Goal: Information Seeking & Learning: Learn about a topic

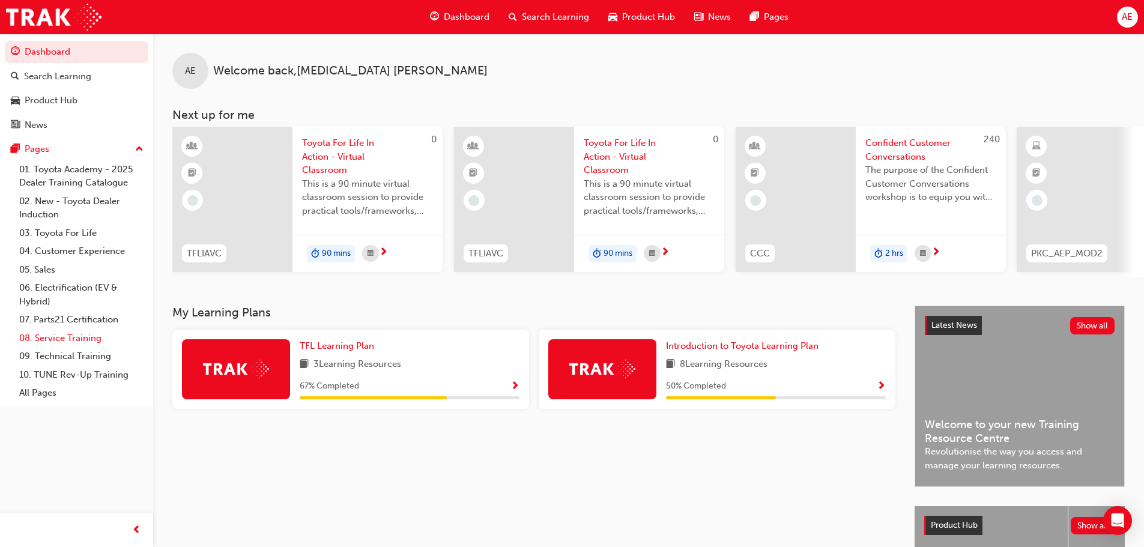
scroll to position [60, 0]
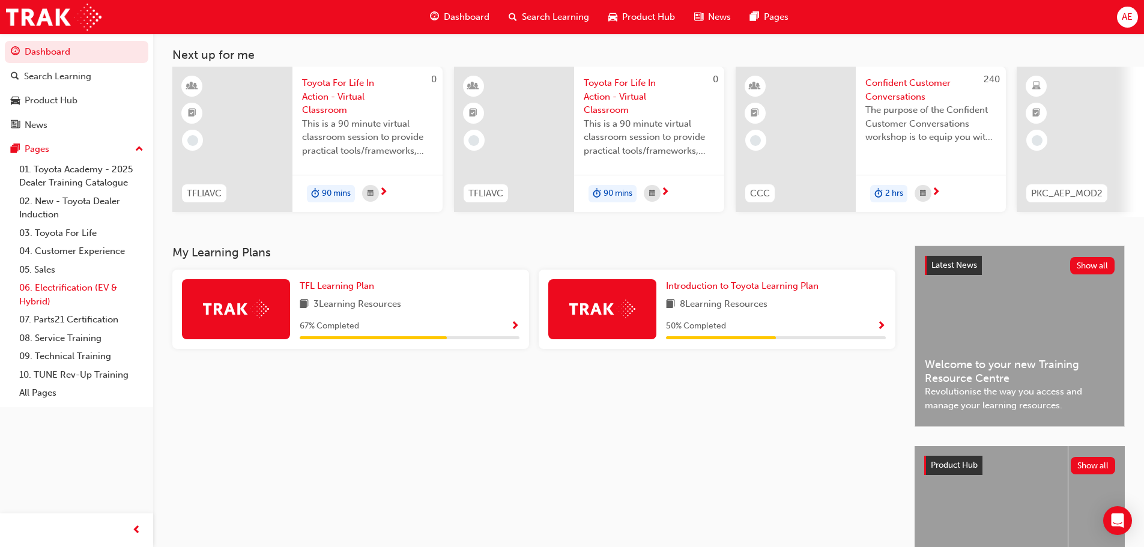
click at [53, 291] on link "06. Electrification (EV & Hybrid)" at bounding box center [81, 295] width 134 height 32
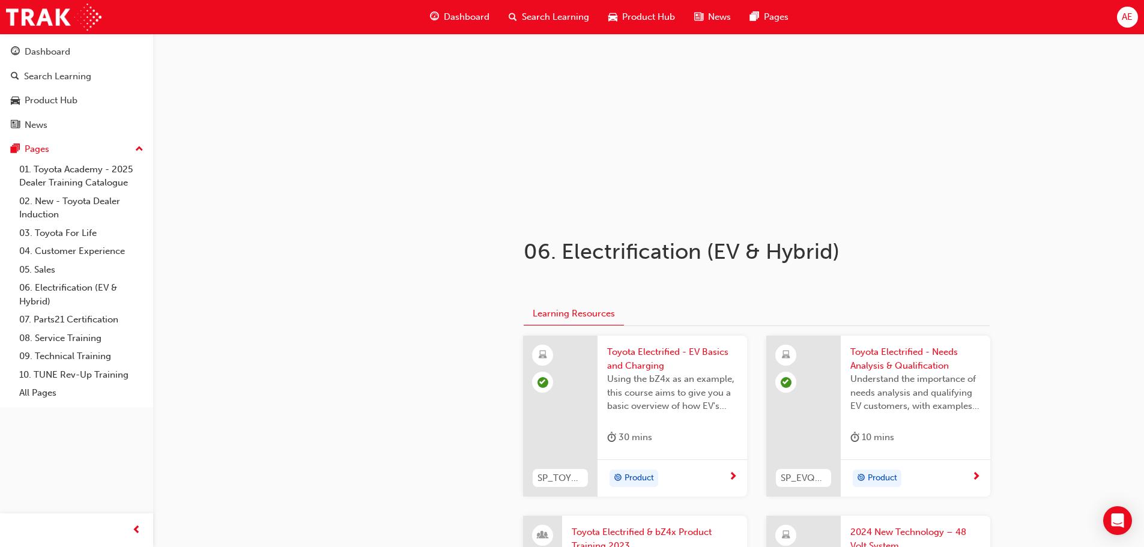
scroll to position [480, 0]
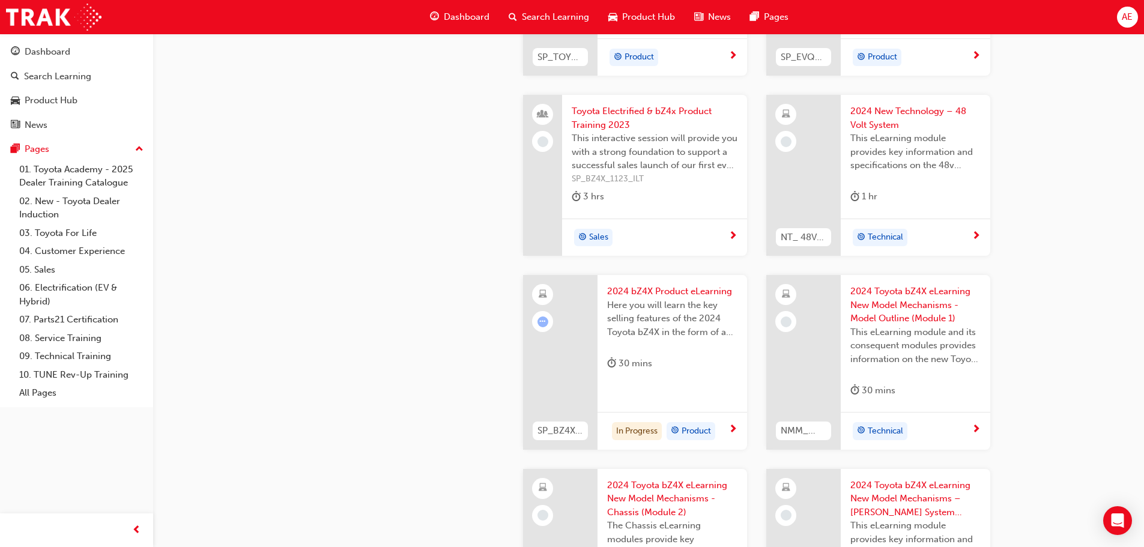
click at [643, 289] on span "2024 bZ4X Product eLearning" at bounding box center [672, 292] width 130 height 14
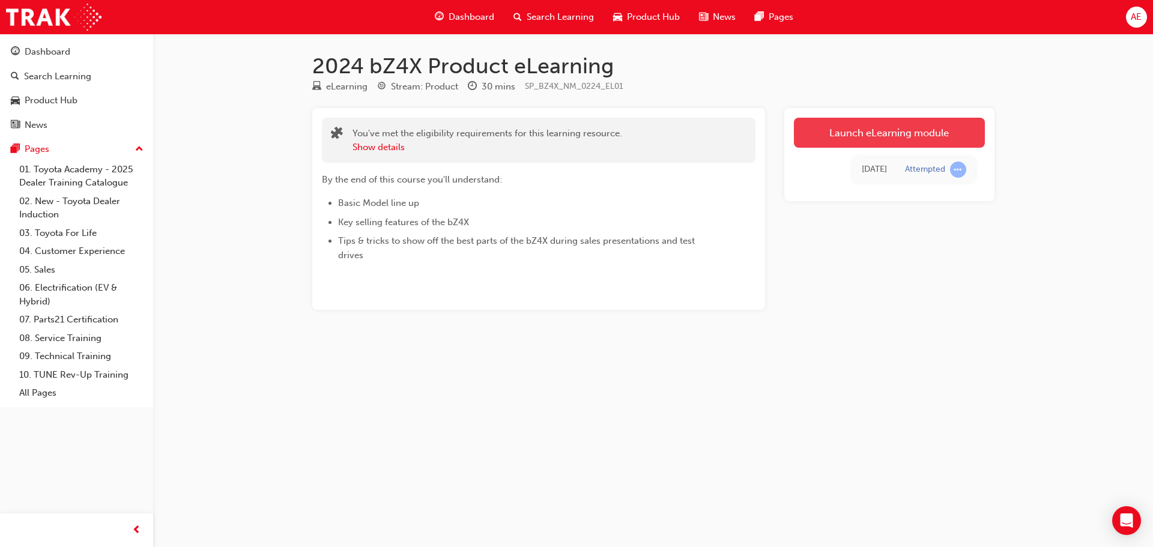
click at [938, 143] on link "Launch eLearning module" at bounding box center [889, 133] width 191 height 30
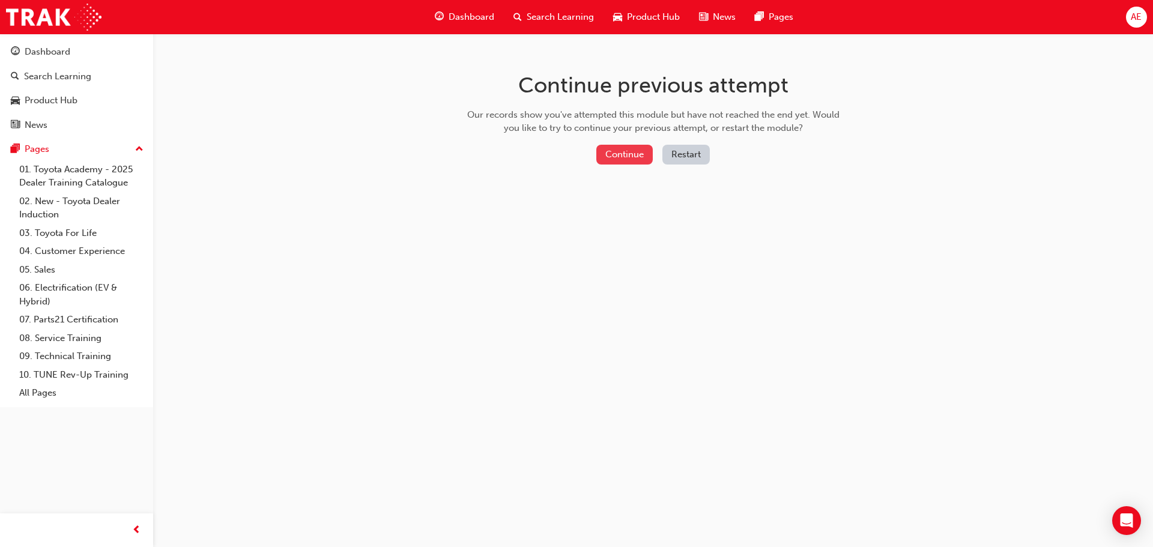
click at [628, 153] on button "Continue" at bounding box center [624, 155] width 56 height 20
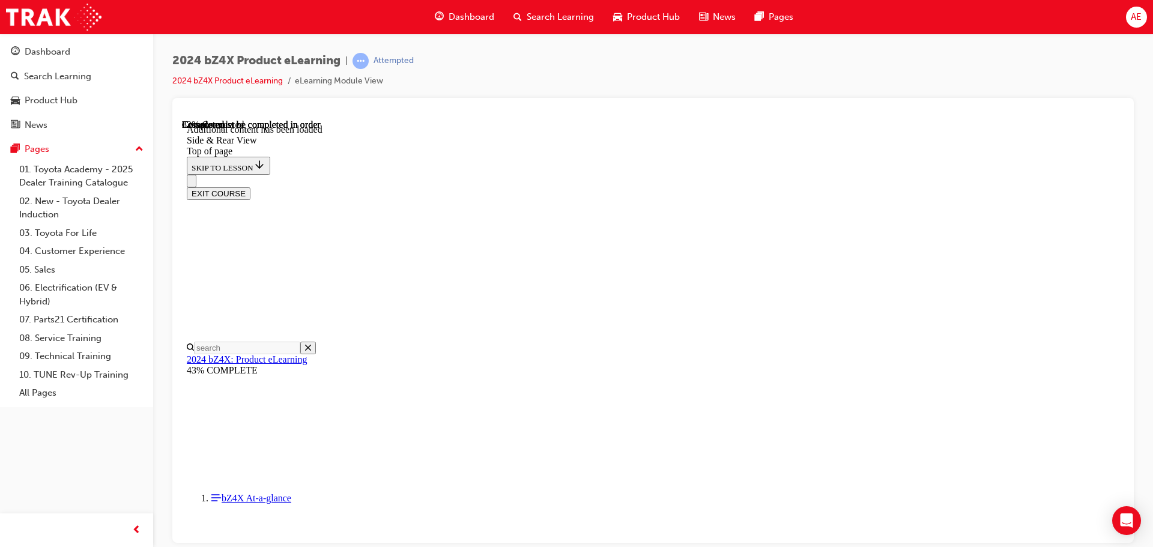
scroll to position [277, 0]
drag, startPoint x: 669, startPoint y: 271, endPoint x: 663, endPoint y: 270, distance: 6.1
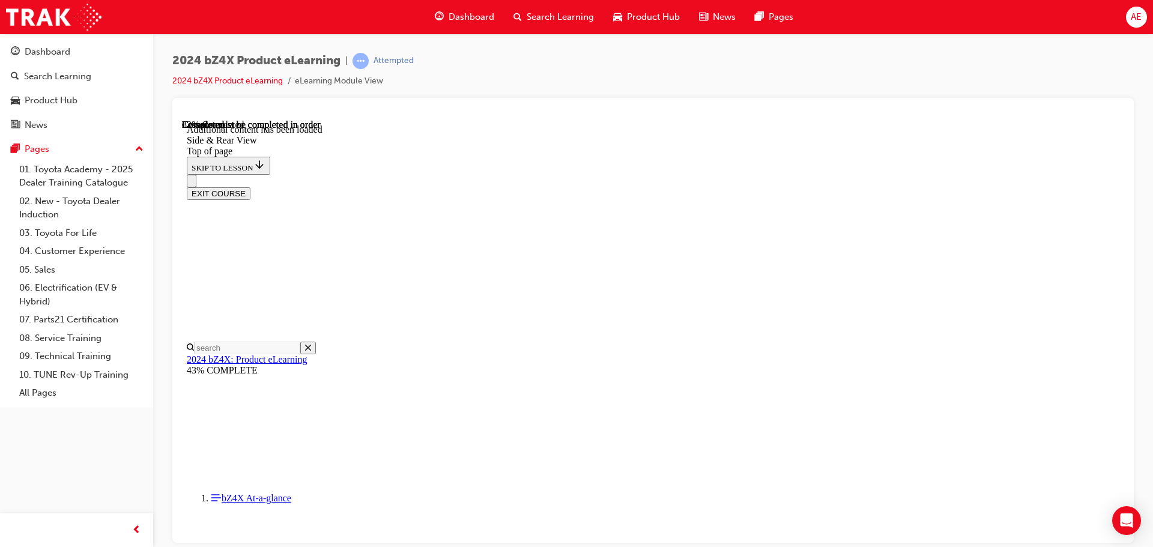
scroll to position [280, 0]
drag, startPoint x: 574, startPoint y: 489, endPoint x: 572, endPoint y: 479, distance: 10.3
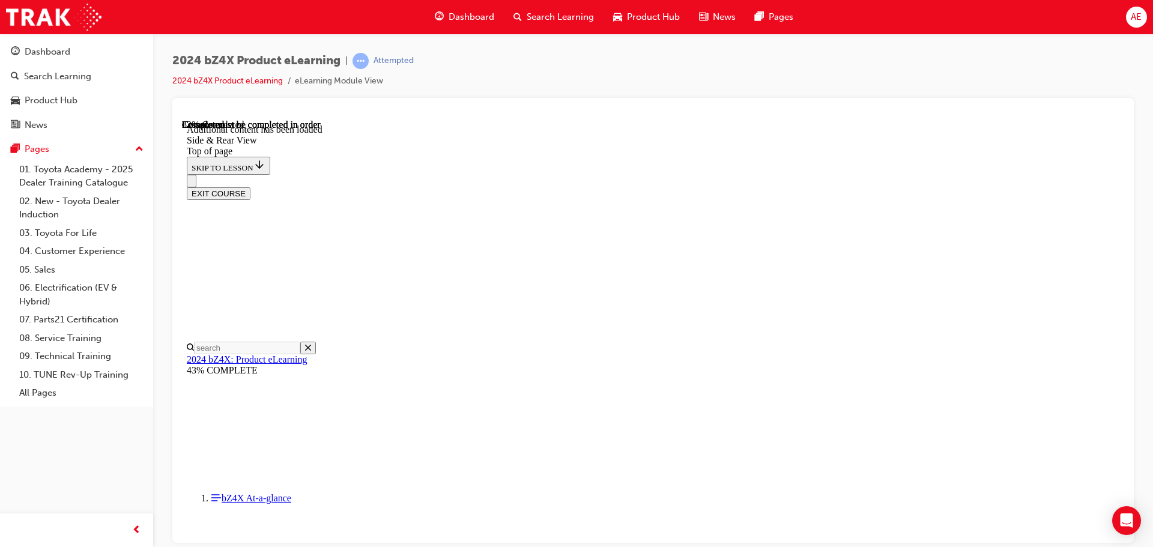
drag, startPoint x: 922, startPoint y: 467, endPoint x: 945, endPoint y: 428, distance: 44.7
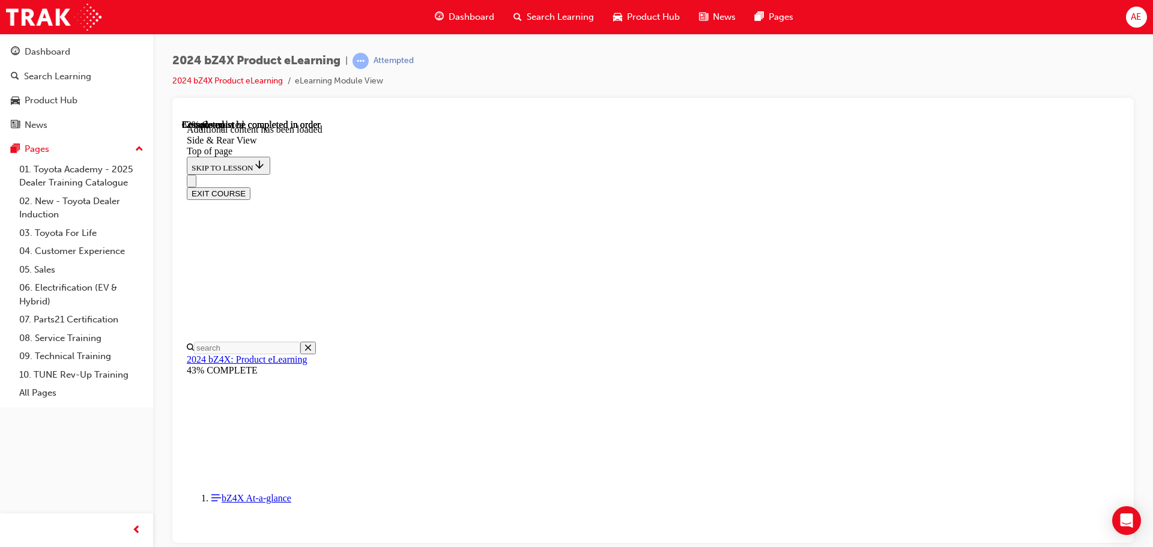
drag, startPoint x: 847, startPoint y: 474, endPoint x: 820, endPoint y: 440, distance: 44.0
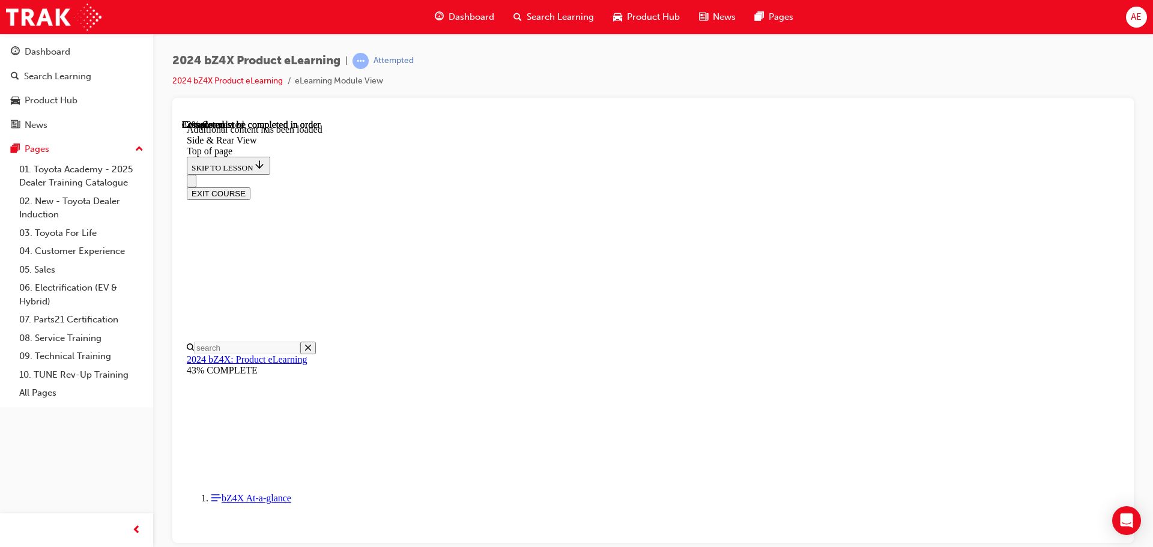
scroll to position [2084, 0]
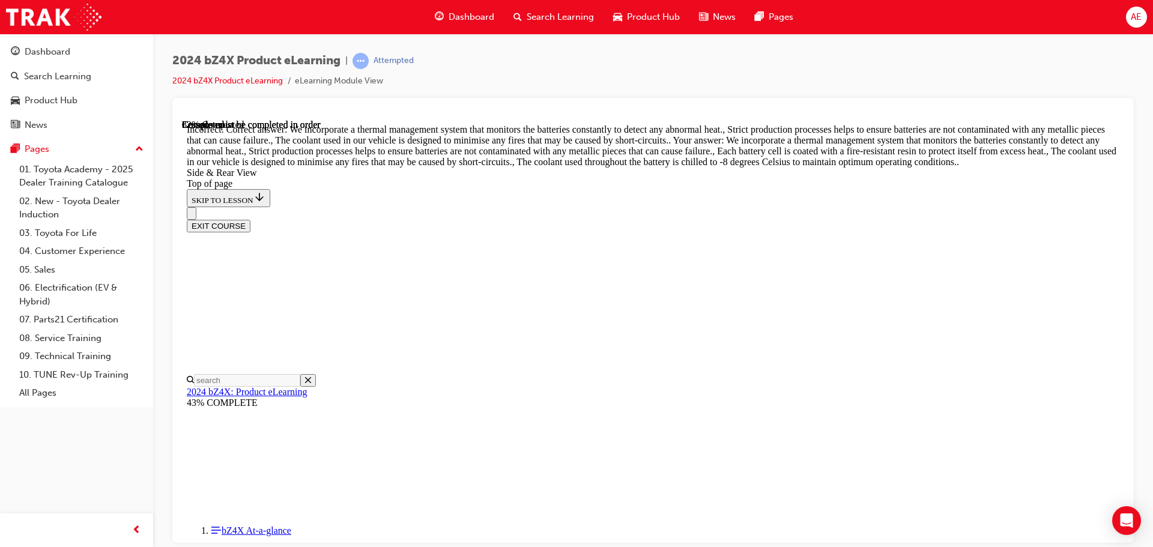
scroll to position [2160, 0]
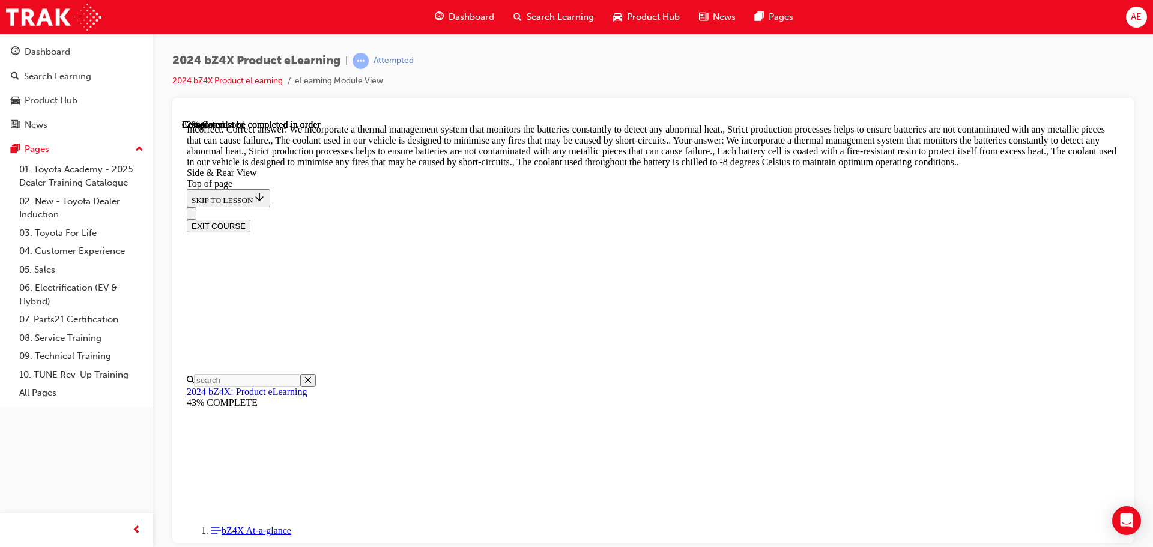
drag, startPoint x: 612, startPoint y: 164, endPoint x: 612, endPoint y: 178, distance: 14.4
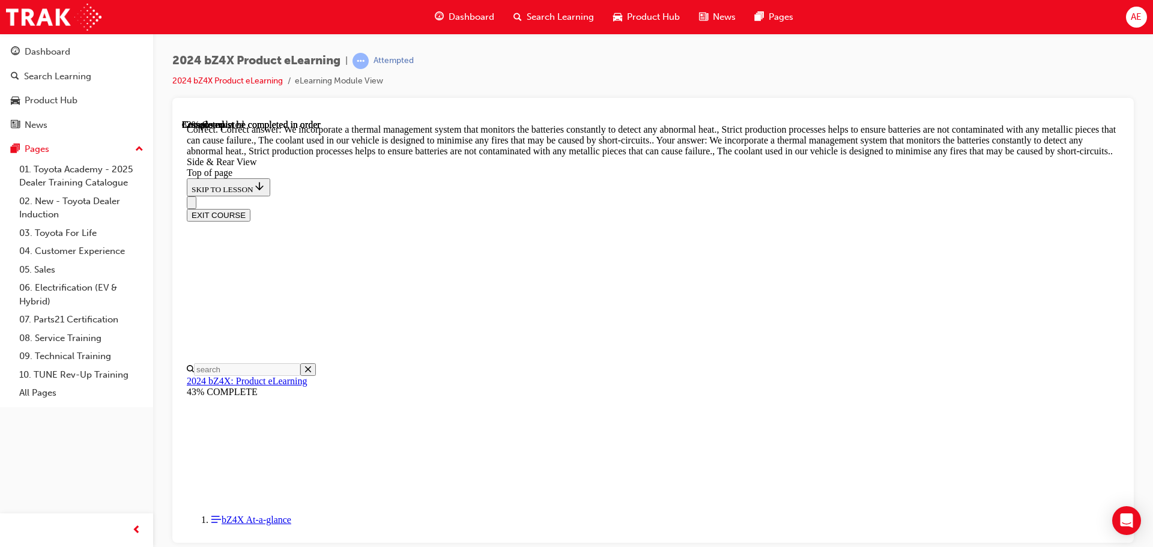
scroll to position [3103, 0]
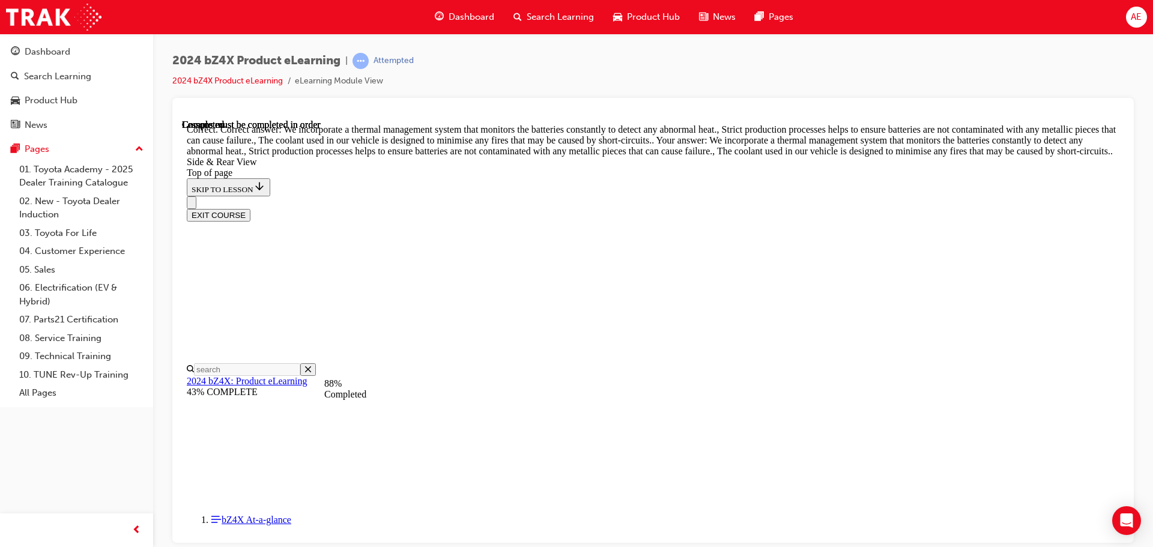
scroll to position [3695, 0]
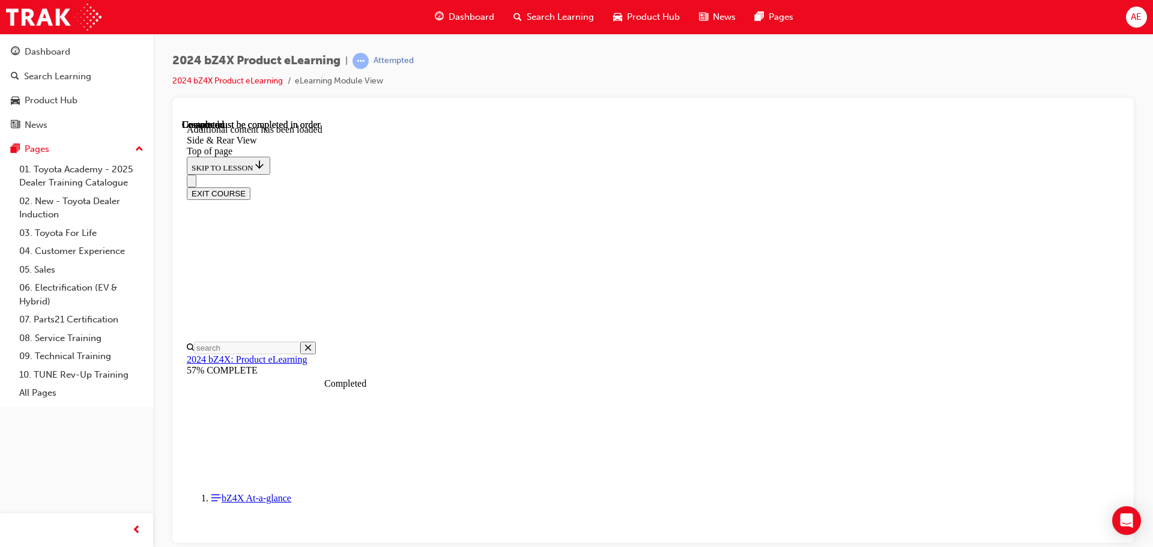
scroll to position [3962, 0]
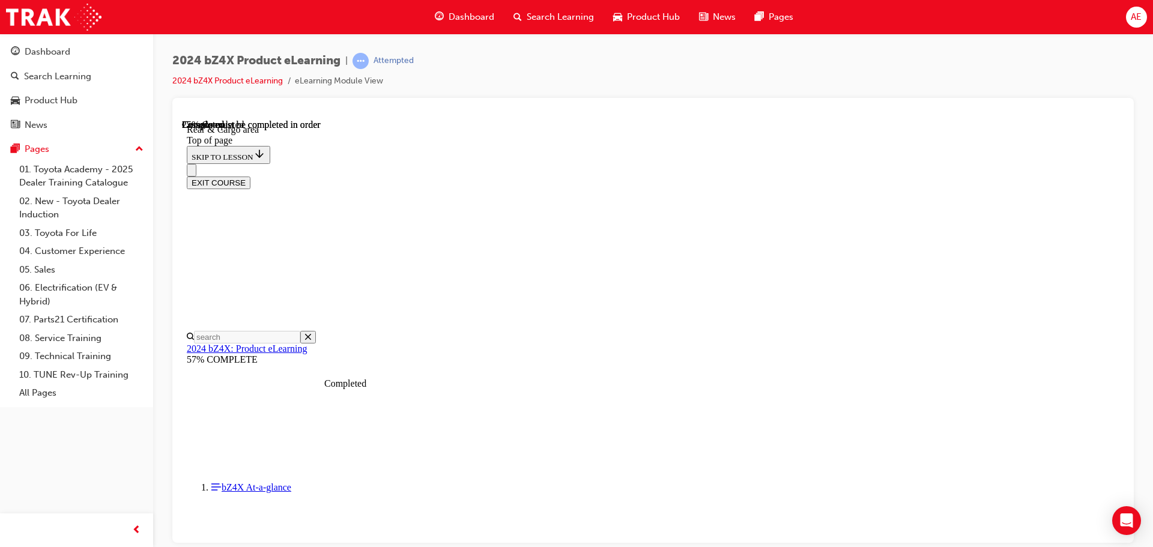
scroll to position [300, 0]
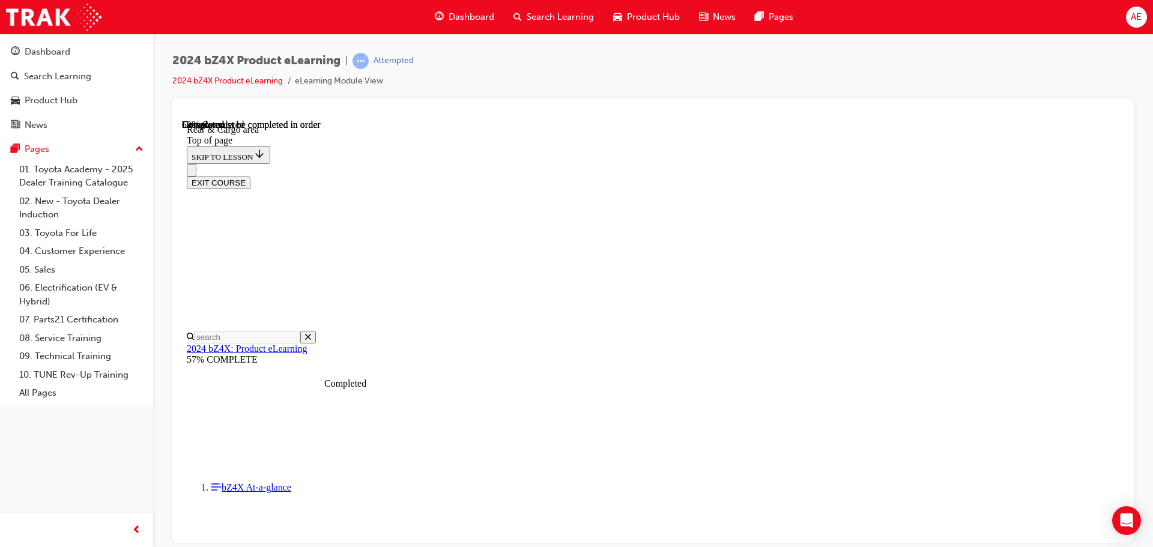
drag, startPoint x: 731, startPoint y: 405, endPoint x: 755, endPoint y: 405, distance: 24.0
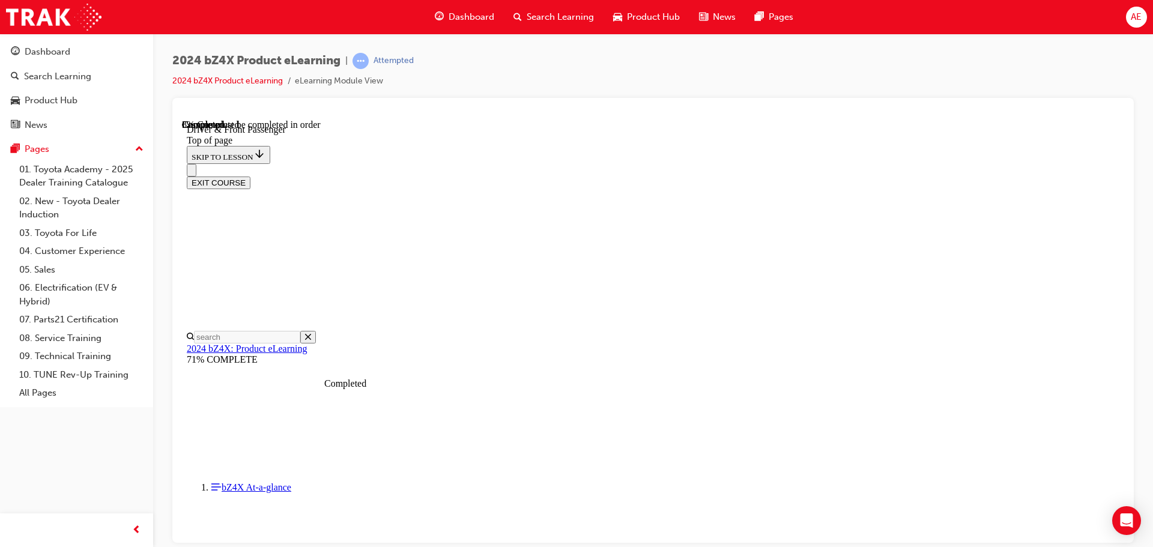
scroll to position [458, 0]
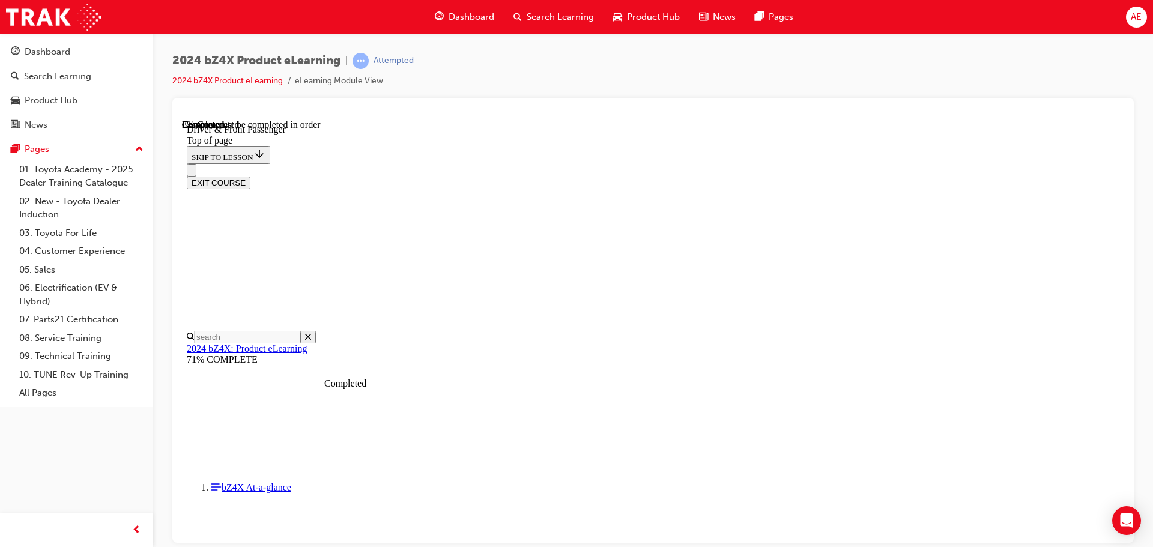
drag, startPoint x: 595, startPoint y: 223, endPoint x: 593, endPoint y: 247, distance: 24.1
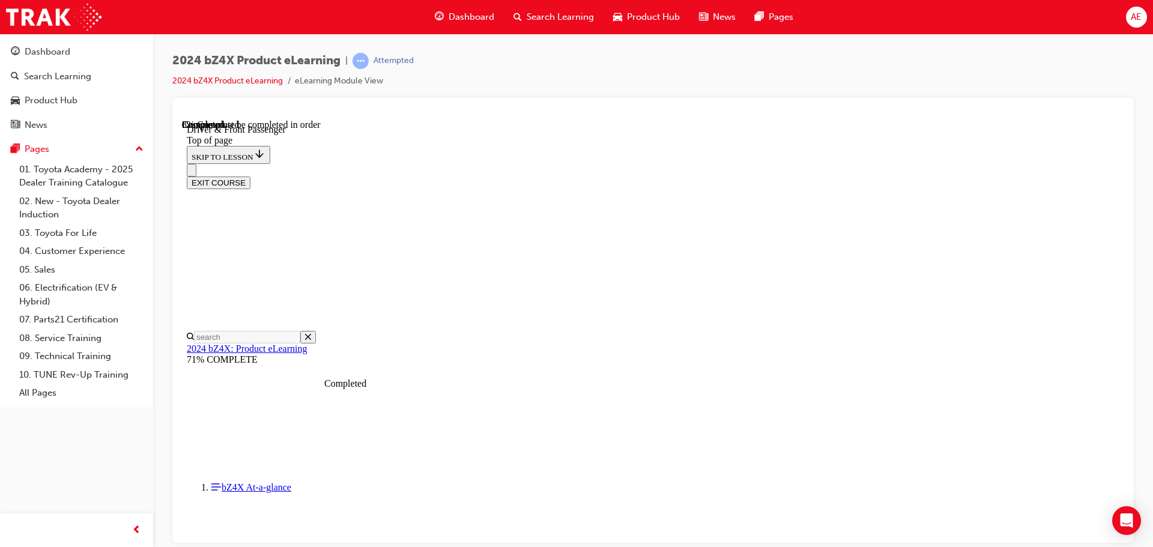
drag, startPoint x: 631, startPoint y: 417, endPoint x: 631, endPoint y: 427, distance: 9.6
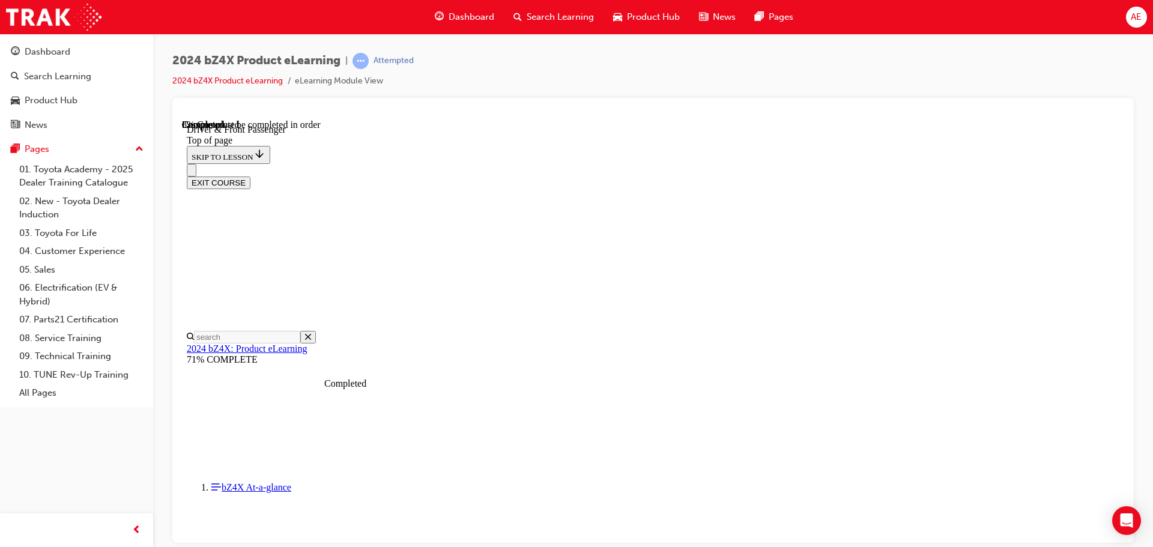
drag, startPoint x: 628, startPoint y: 450, endPoint x: 623, endPoint y: 417, distance: 32.7
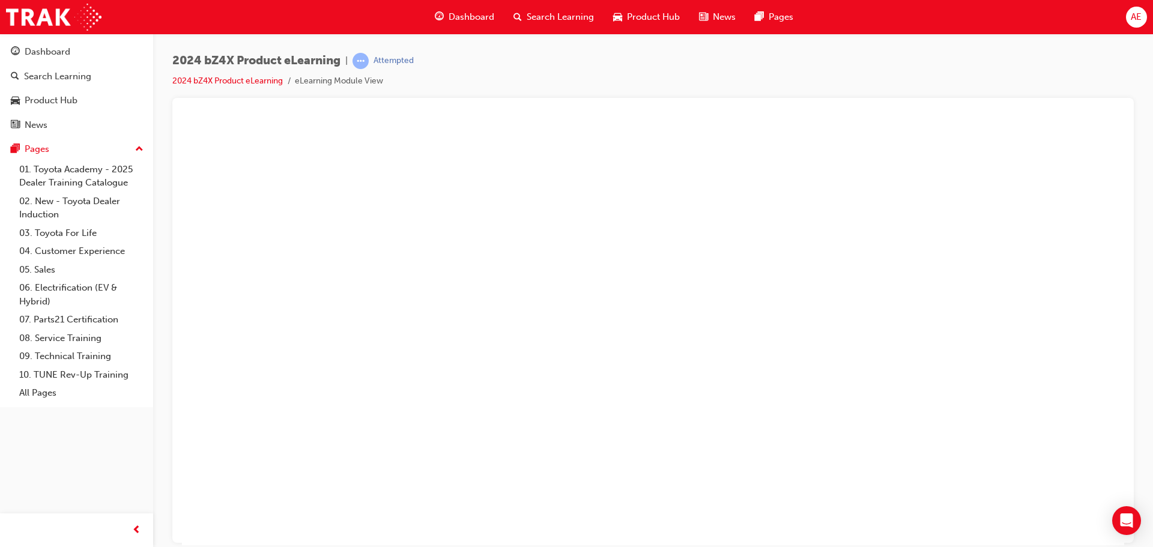
drag, startPoint x: 983, startPoint y: 203, endPoint x: 1010, endPoint y: 409, distance: 207.8
click at [1010, 405] on button "Unzoom image" at bounding box center [653, 332] width 942 height 426
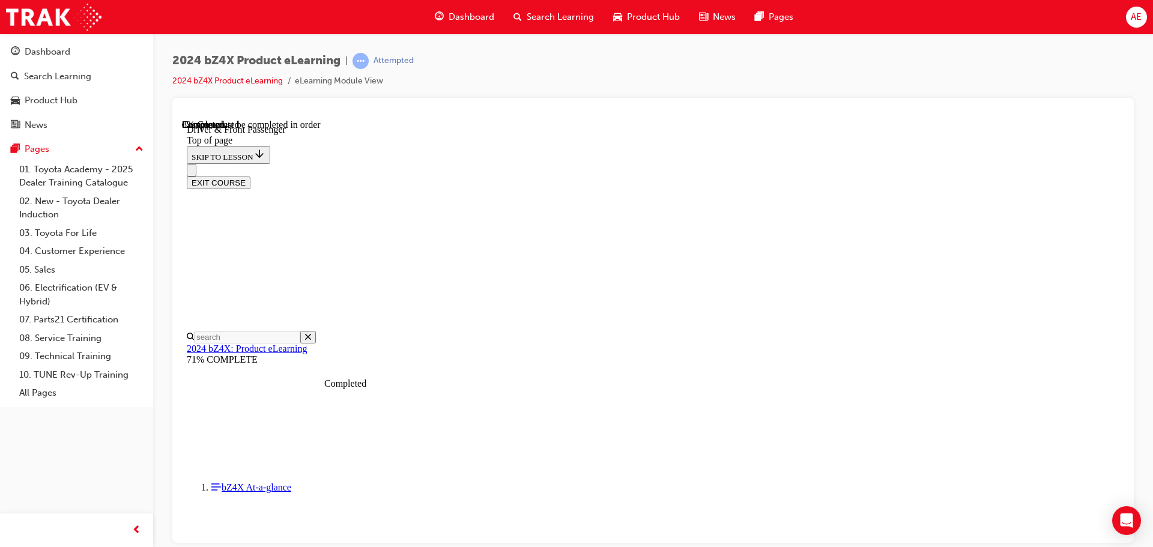
drag, startPoint x: 694, startPoint y: 254, endPoint x: 694, endPoint y: 245, distance: 9.0
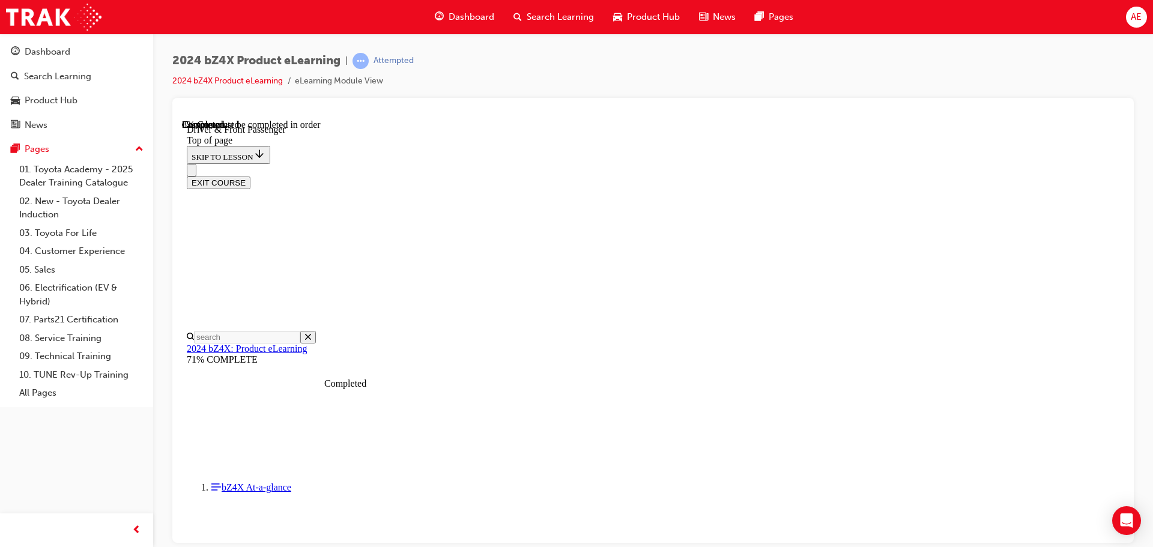
scroll to position [437, 0]
drag, startPoint x: 824, startPoint y: 439, endPoint x: 813, endPoint y: 418, distance: 23.6
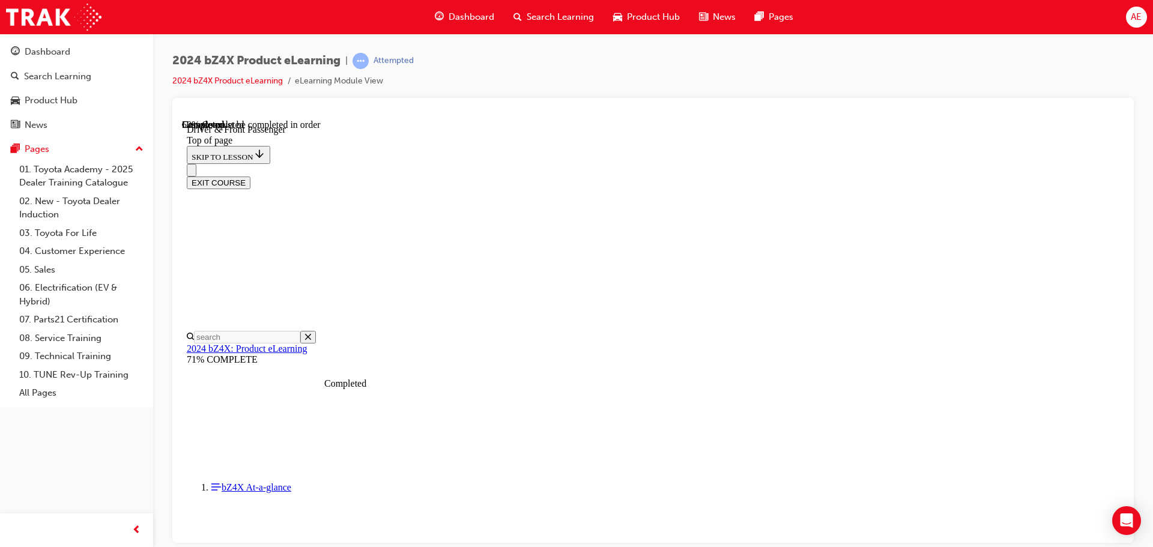
scroll to position [1448, 0]
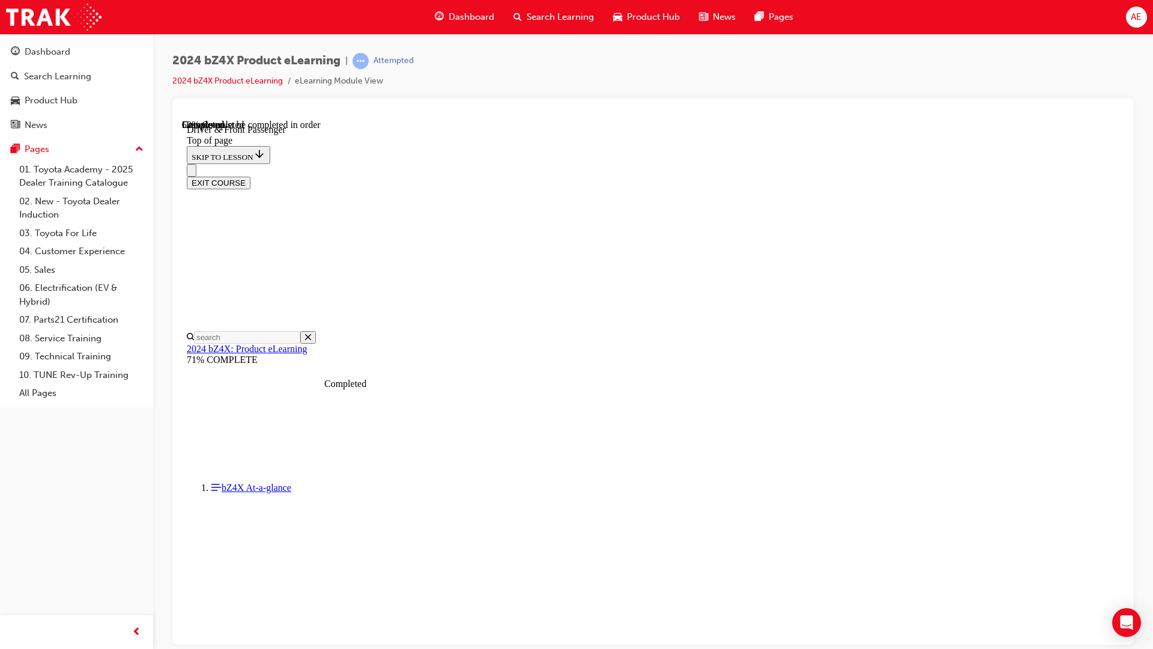
drag, startPoint x: 1319, startPoint y: 741, endPoint x: 1340, endPoint y: 612, distance: 130.8
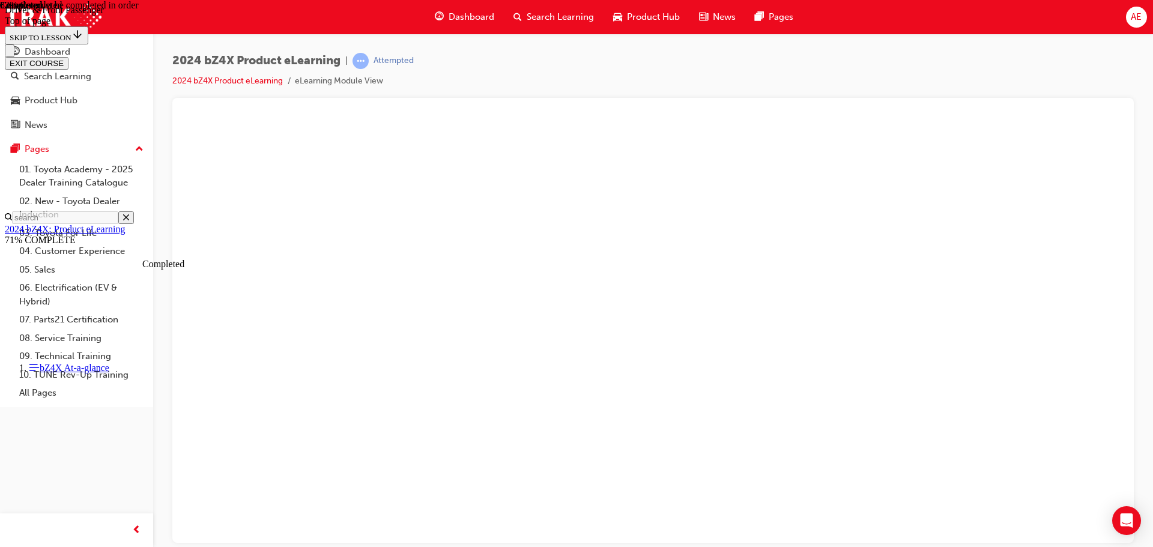
scroll to position [2816, 0]
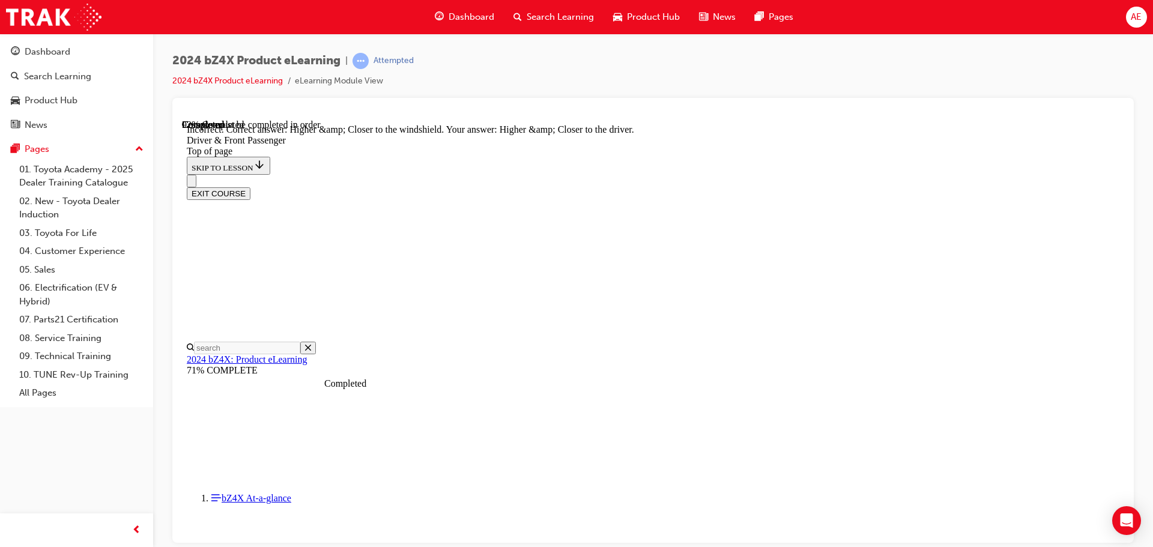
scroll to position [2996, 0]
drag, startPoint x: 740, startPoint y: 350, endPoint x: 732, endPoint y: 346, distance: 9.1
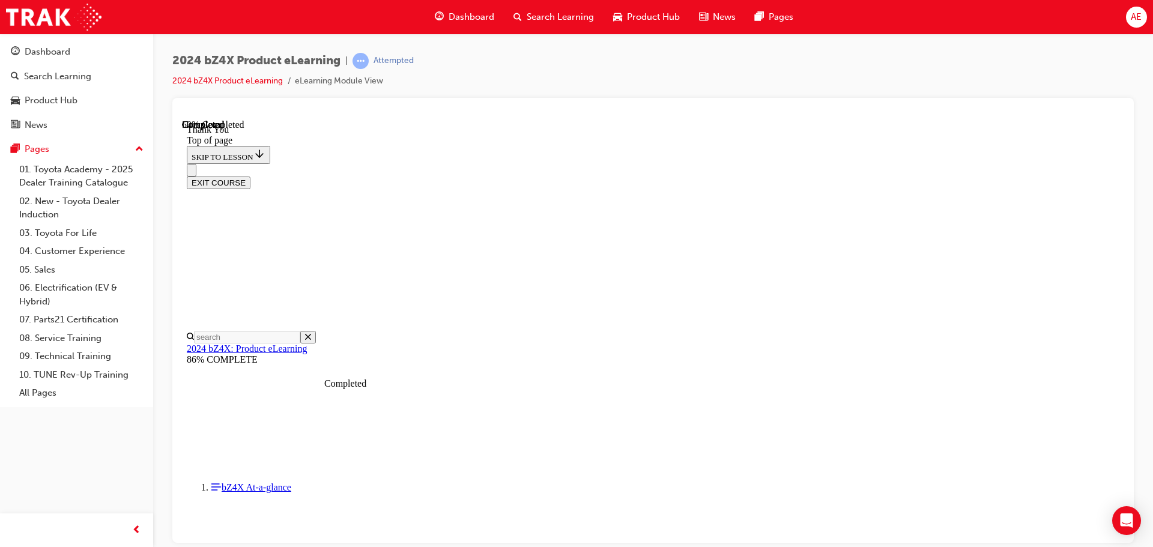
scroll to position [502, 0]
click at [250, 176] on button "EXIT COURSE" at bounding box center [219, 182] width 64 height 13
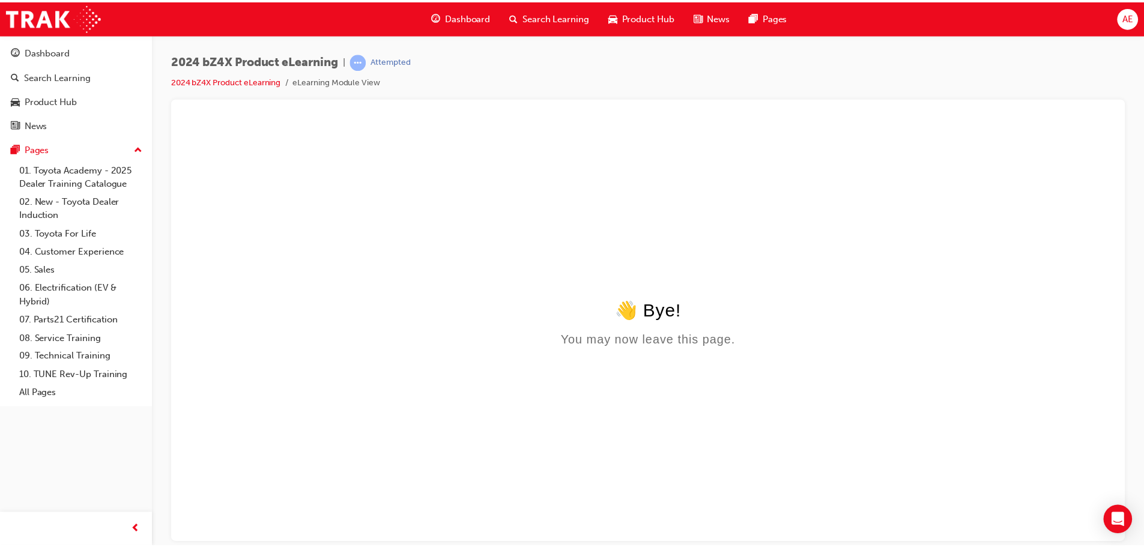
scroll to position [0, 0]
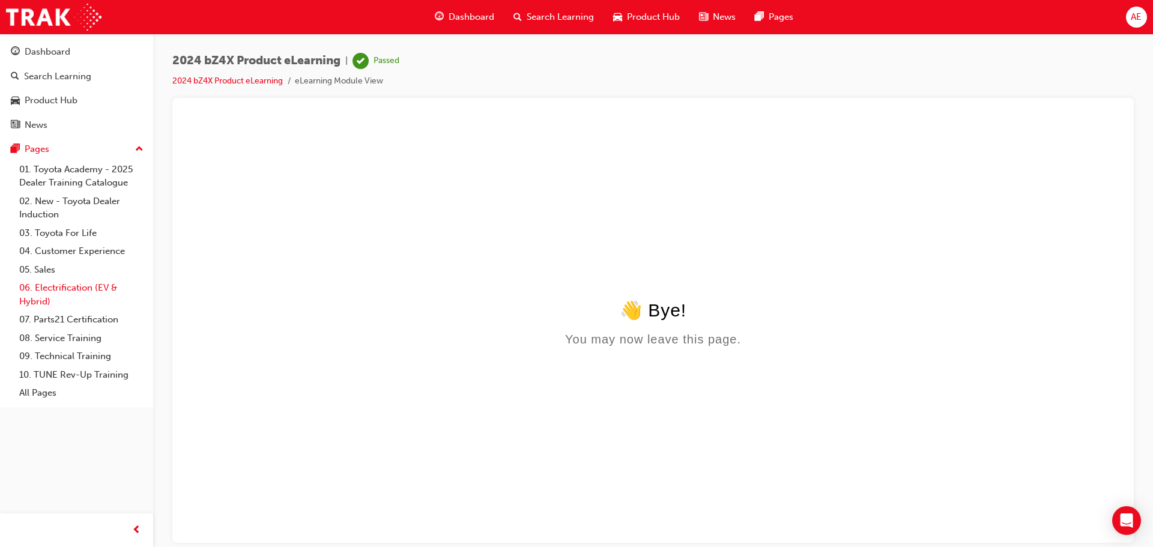
click at [49, 294] on link "06. Electrification (EV & Hybrid)" at bounding box center [81, 295] width 134 height 32
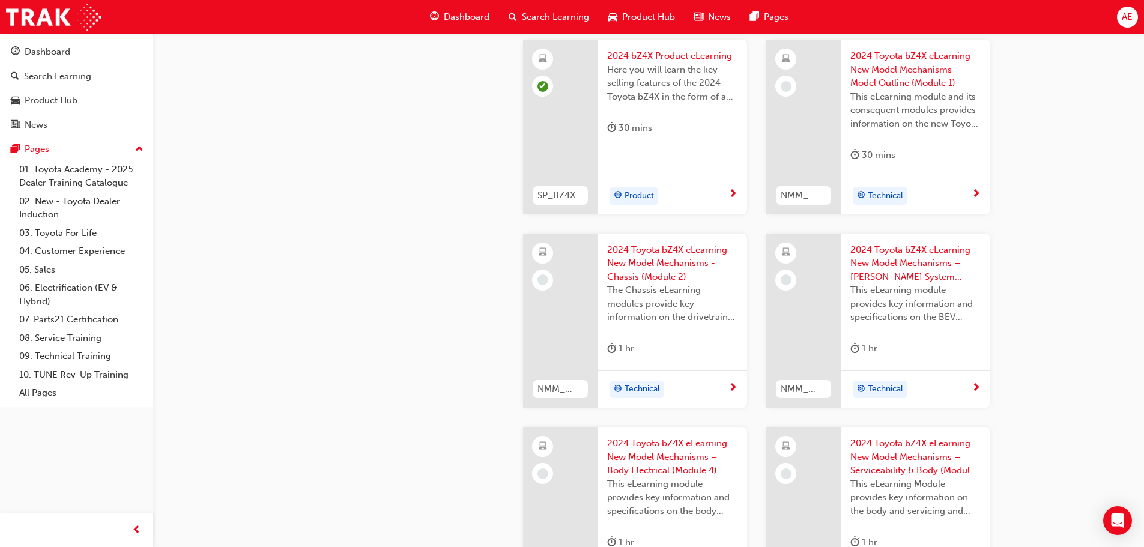
scroll to position [721, 0]
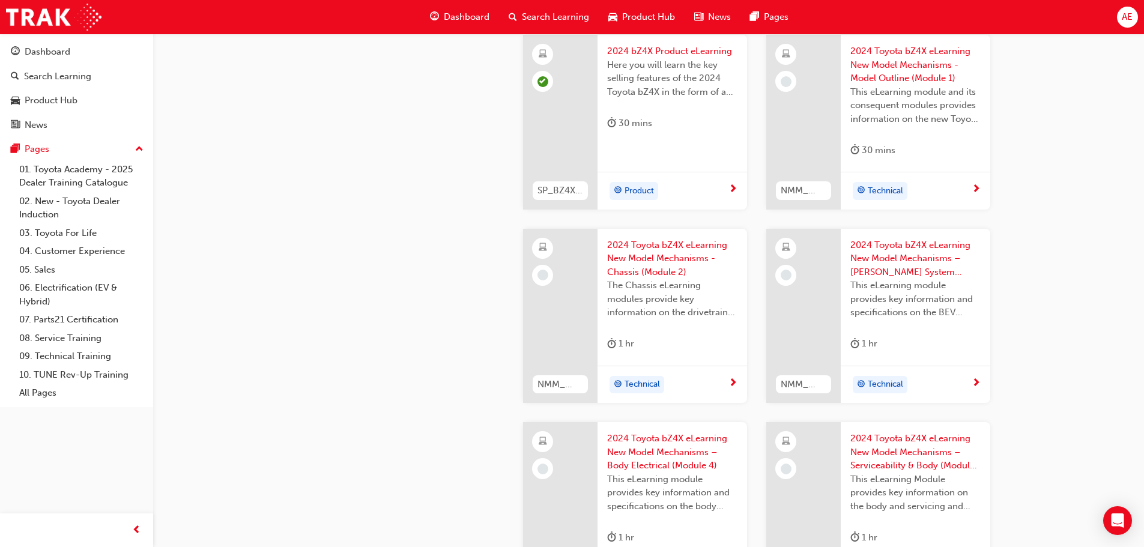
click at [649, 257] on span "2024 Toyota bZ4X eLearning New Model Mechanisms - Chassis (Module 2)" at bounding box center [672, 258] width 130 height 41
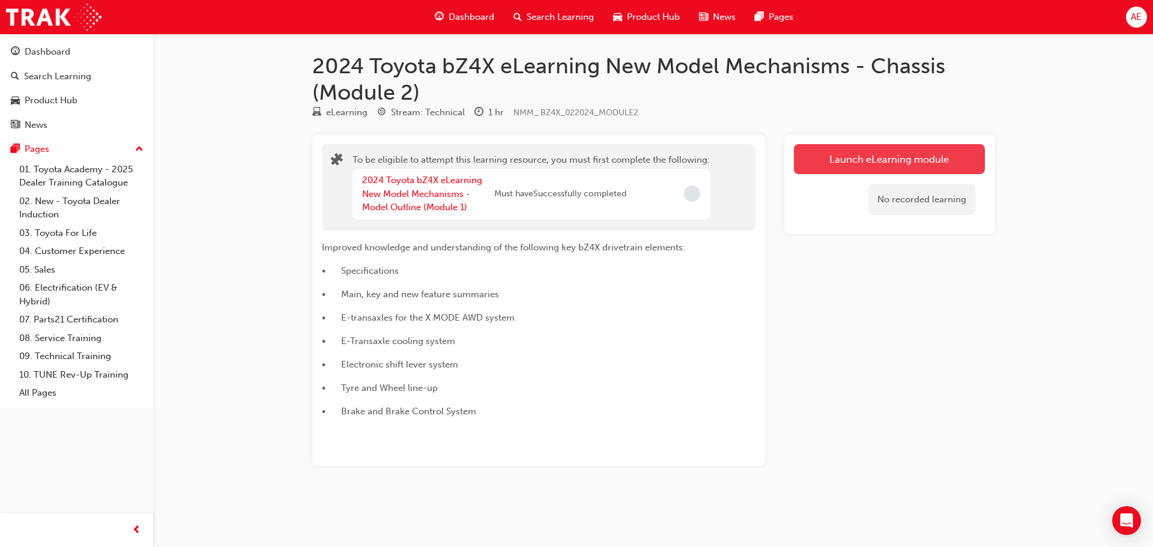
click at [909, 164] on button "Launch eLearning module" at bounding box center [889, 159] width 191 height 30
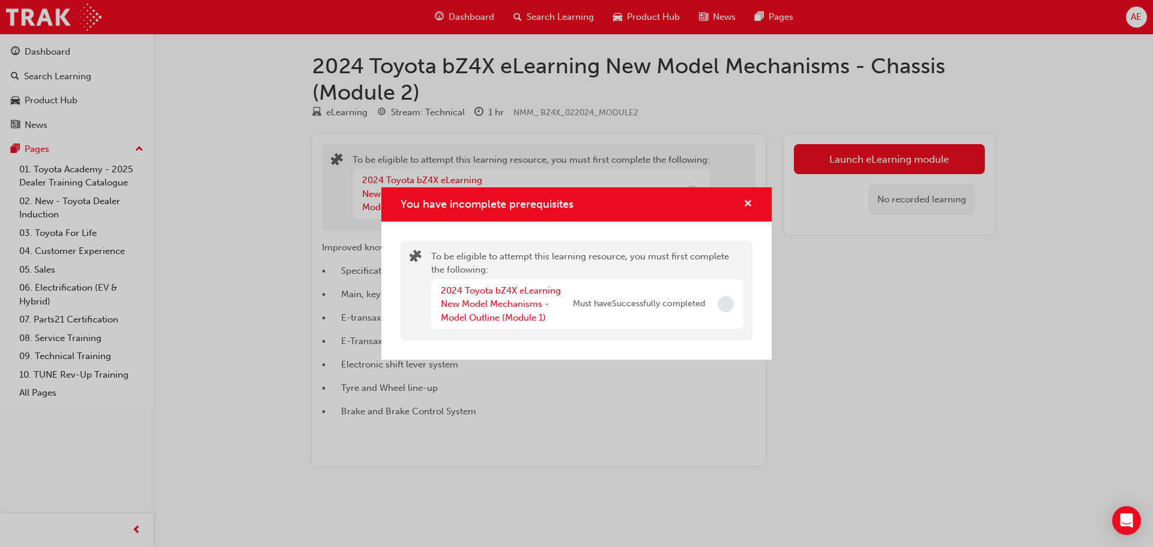
click at [744, 201] on span "cross-icon" at bounding box center [748, 204] width 9 height 11
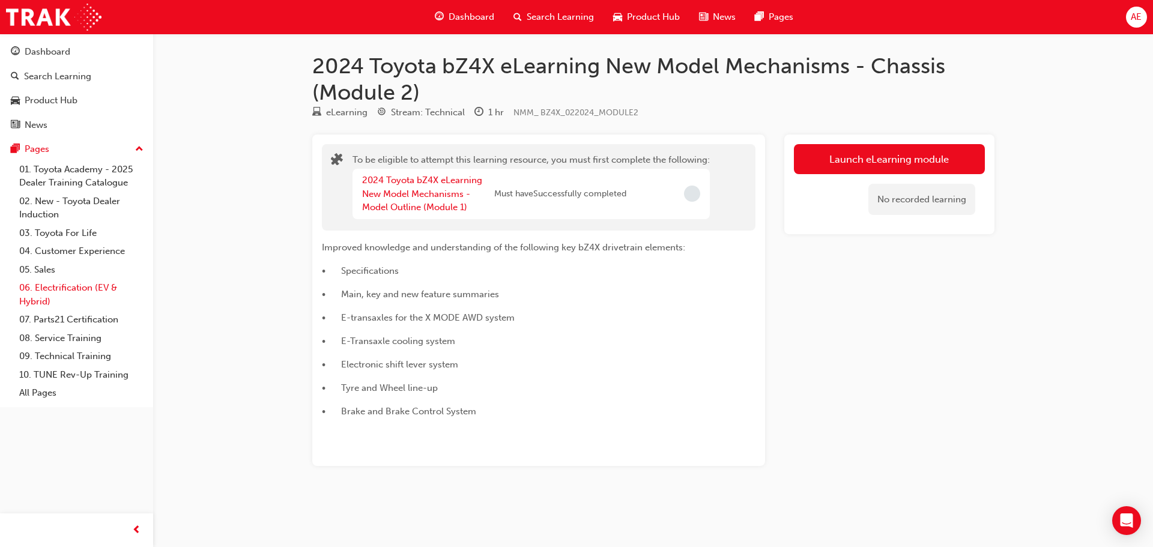
click at [65, 295] on link "06. Electrification (EV & Hybrid)" at bounding box center [81, 295] width 134 height 32
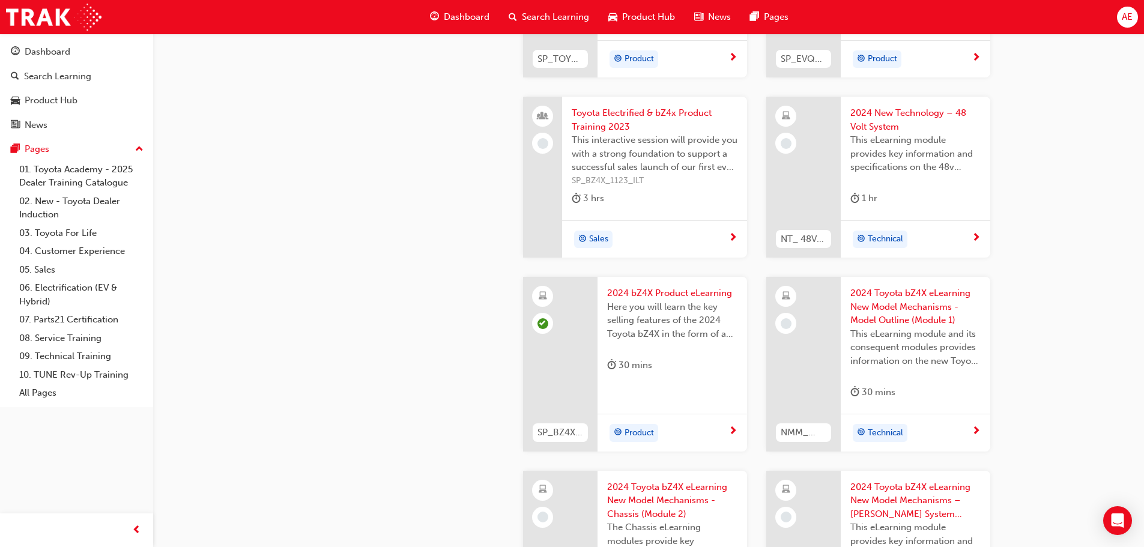
scroll to position [601, 0]
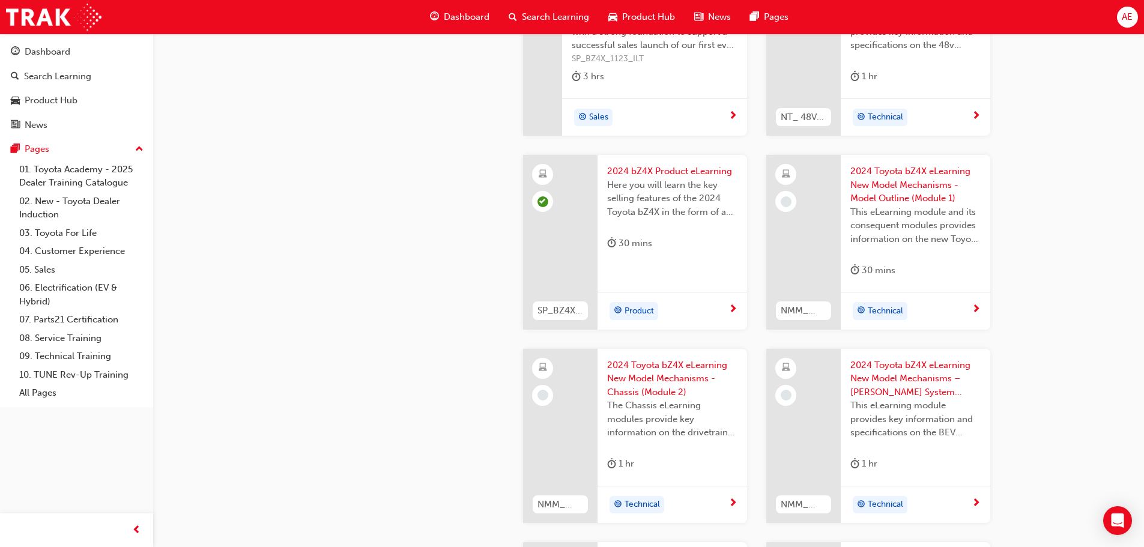
click at [885, 193] on span "2024 Toyota bZ4X eLearning New Model Mechanisms - Model Outline (Module 1)" at bounding box center [915, 185] width 130 height 41
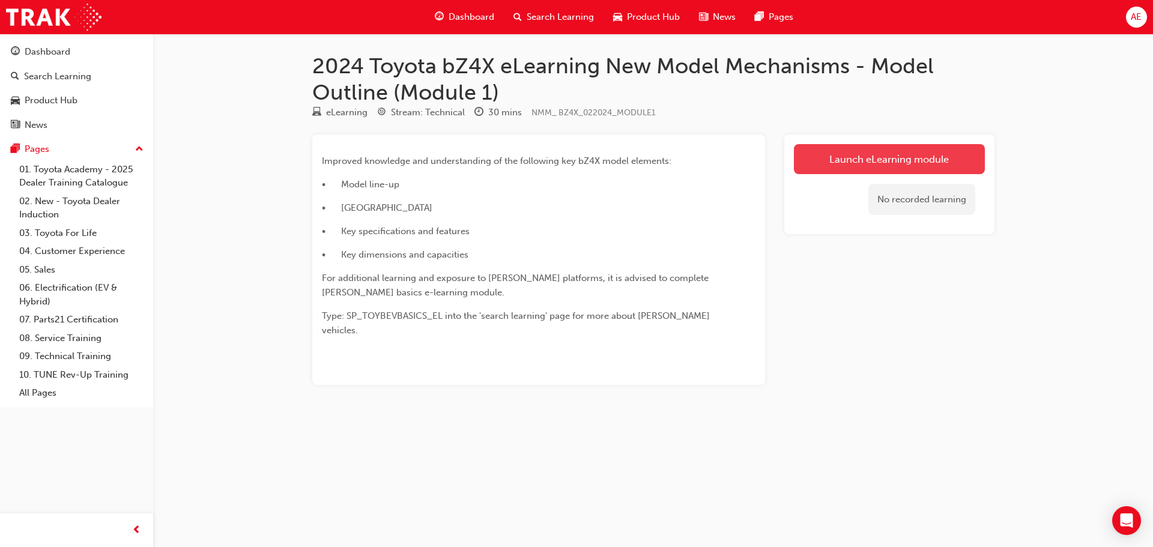
click at [835, 155] on link "Launch eLearning module" at bounding box center [889, 159] width 191 height 30
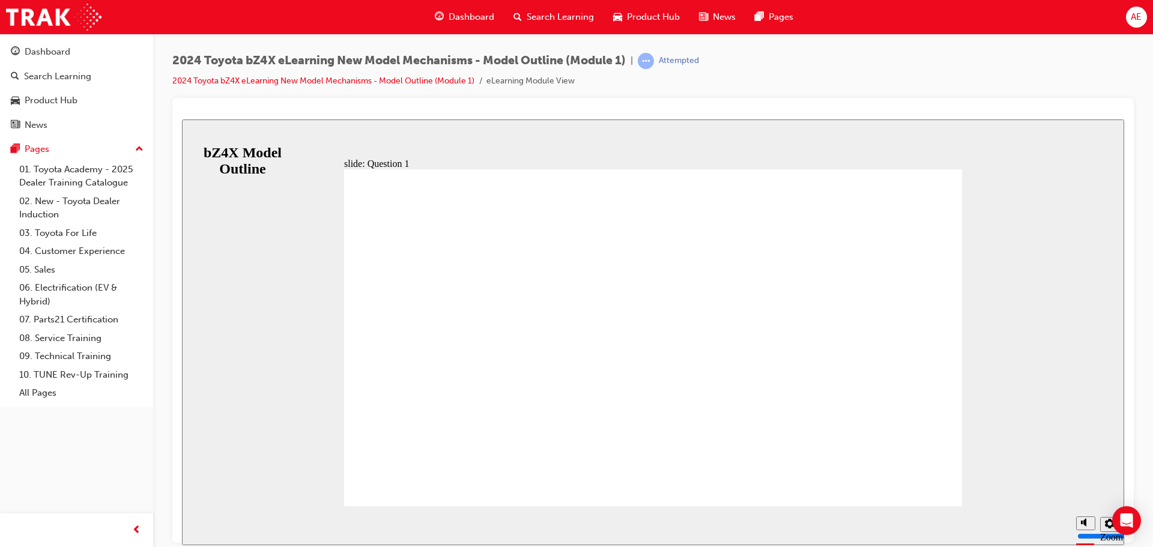
radio input "false"
radio input "true"
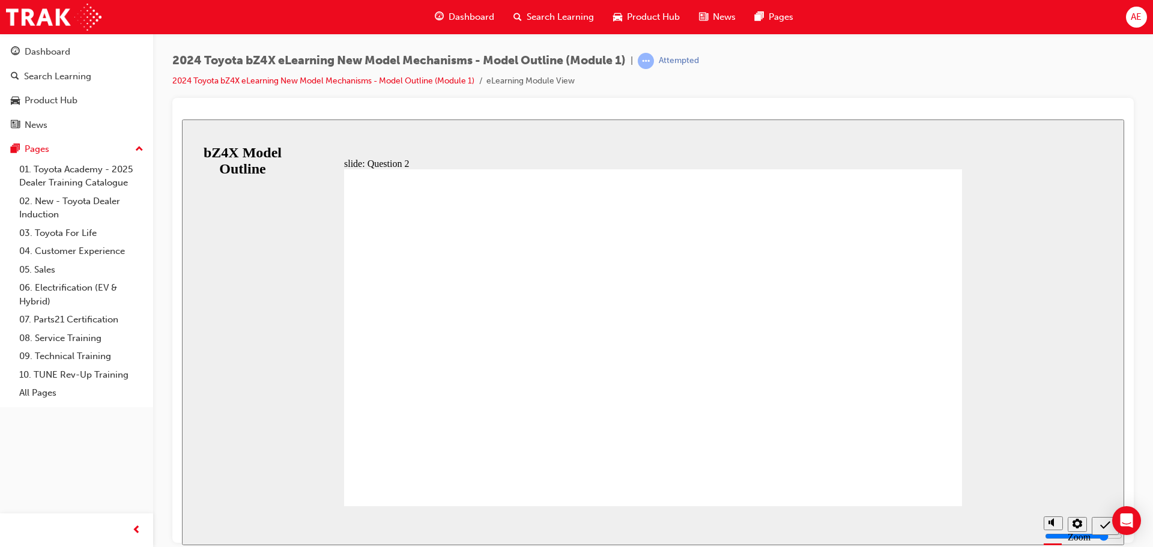
radio input "true"
radio input "false"
radio input "true"
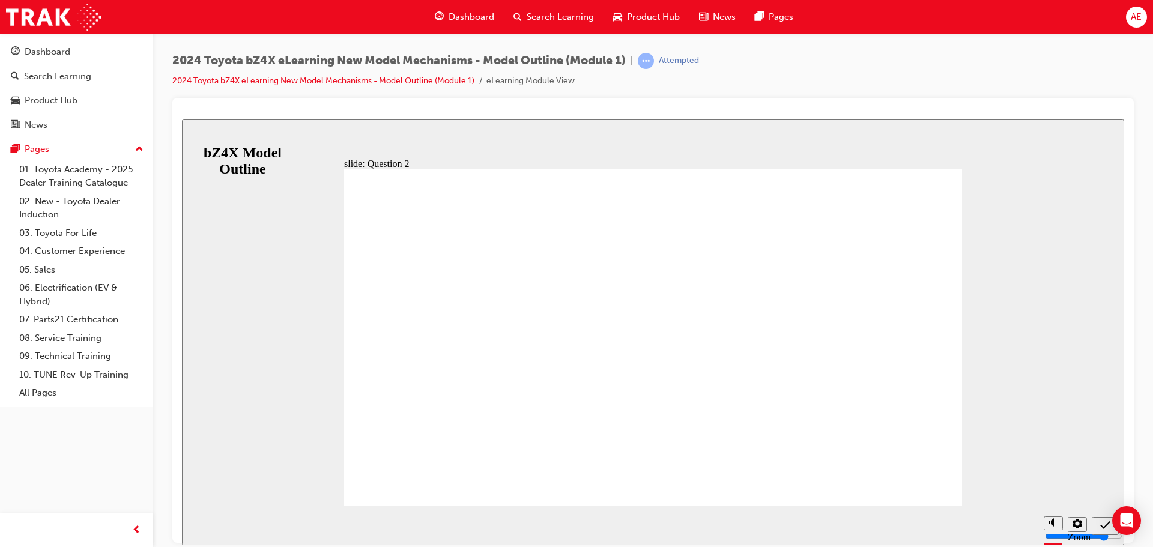
radio input "true"
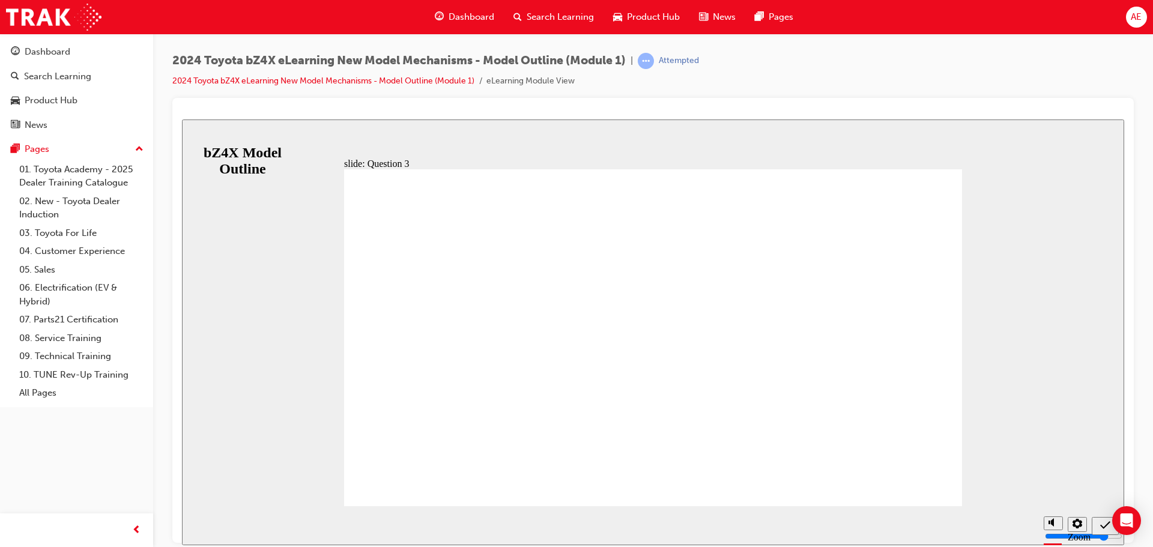
radio input "false"
radio input "true"
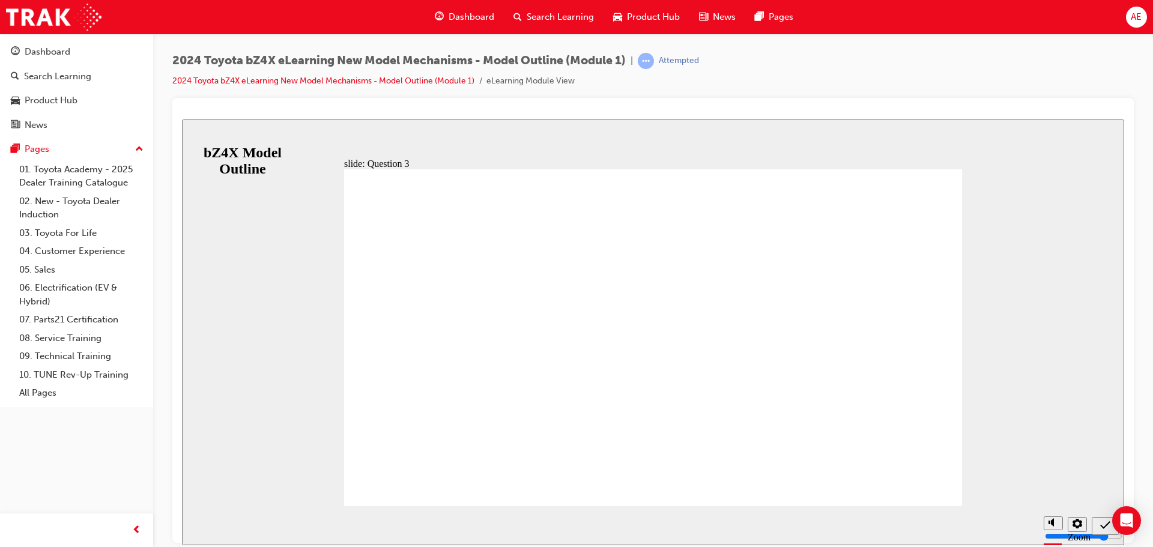
radio input "true"
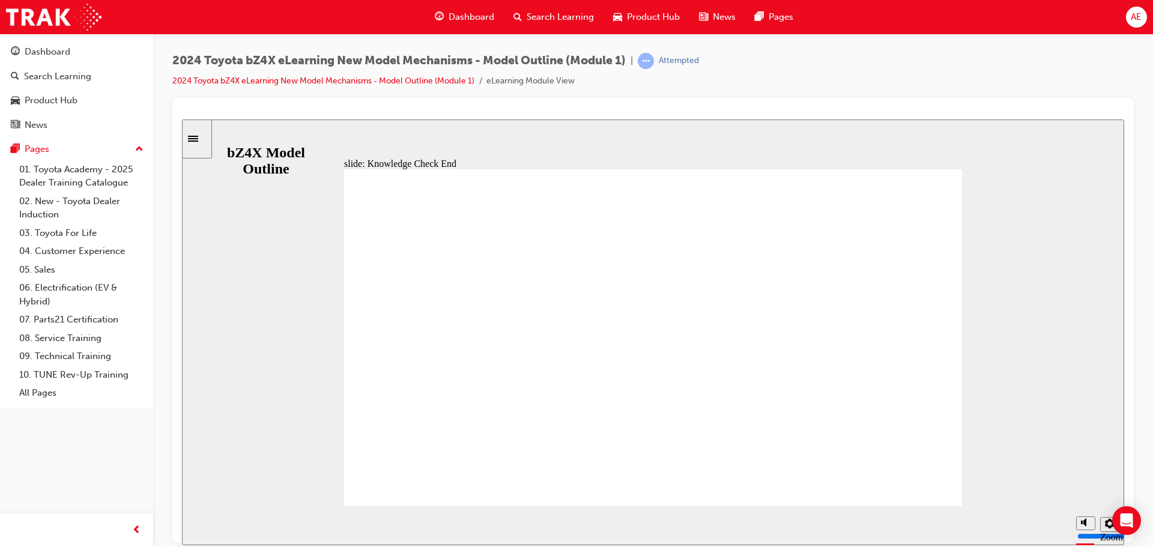
click at [206, 137] on icon "Sidebar Toggle" at bounding box center [197, 137] width 18 height 7
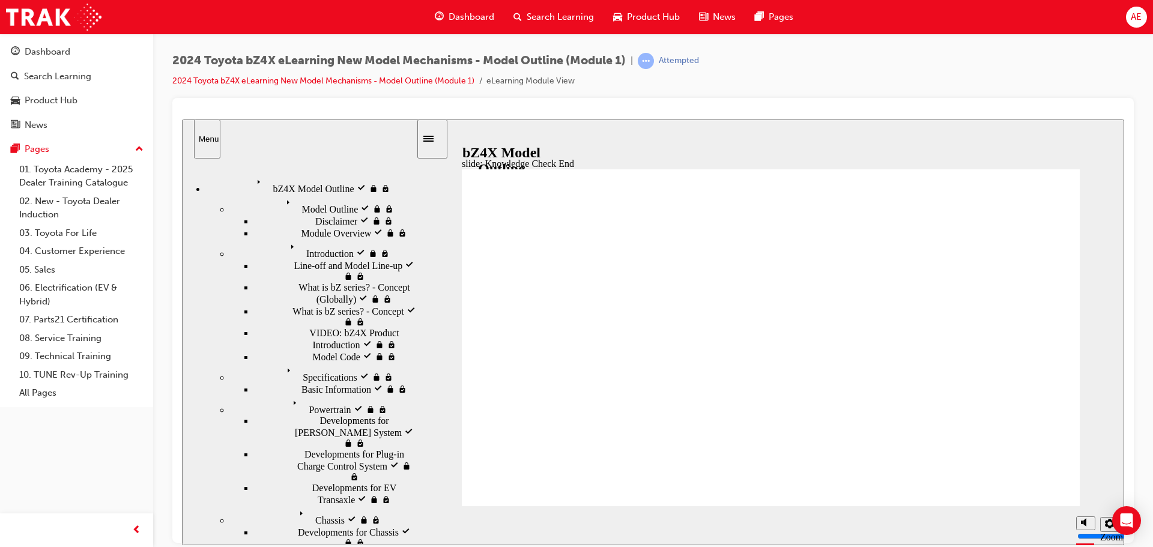
click at [267, 181] on span "bZ4X Model Outline visited" at bounding box center [306, 179] width 109 height 11
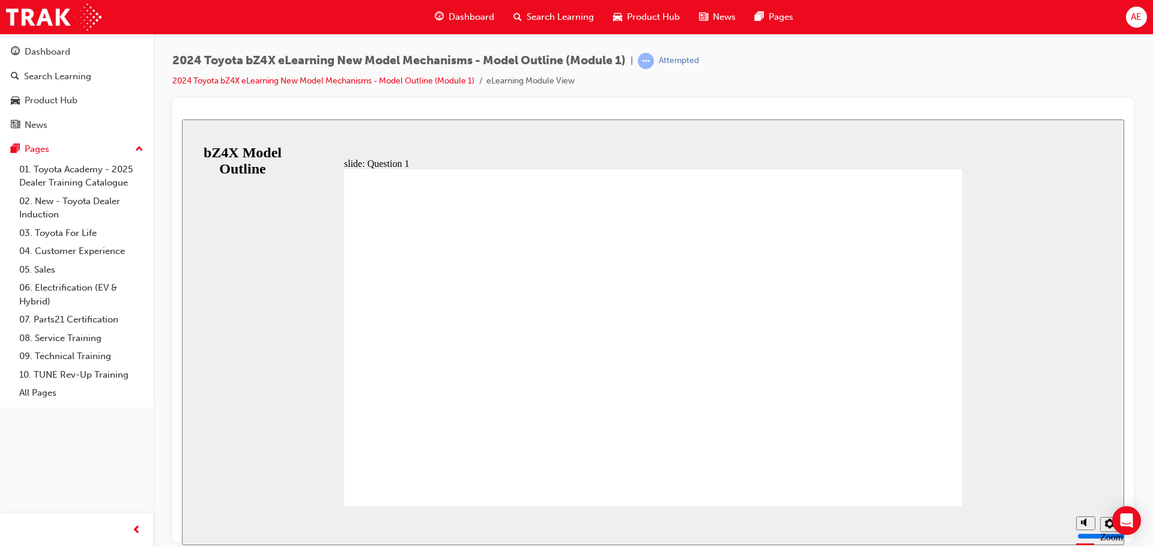
radio input "true"
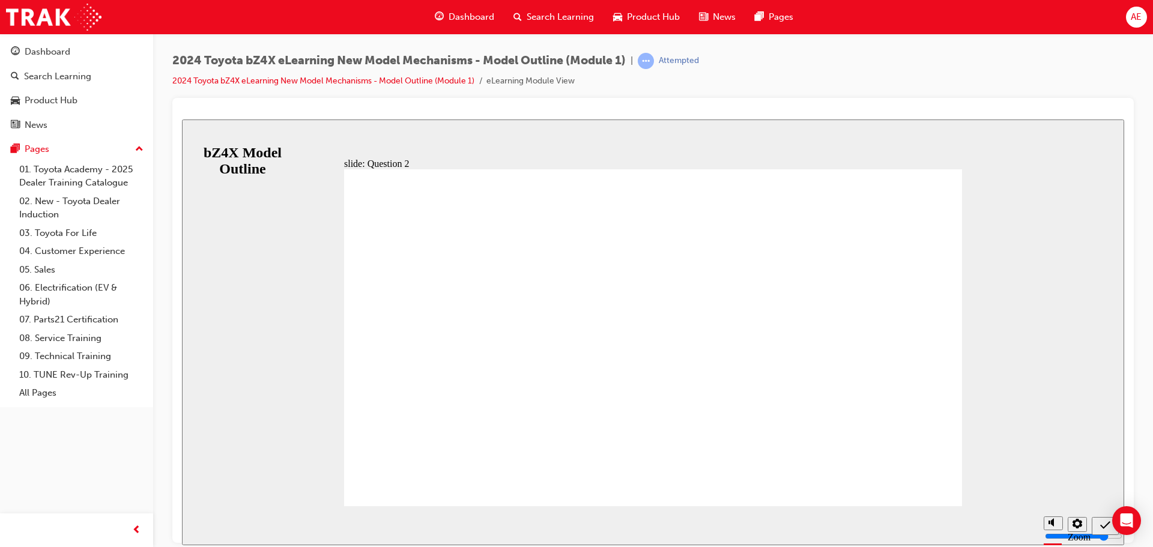
radio input "true"
drag, startPoint x: 591, startPoint y: 348, endPoint x: 622, endPoint y: 368, distance: 37.0
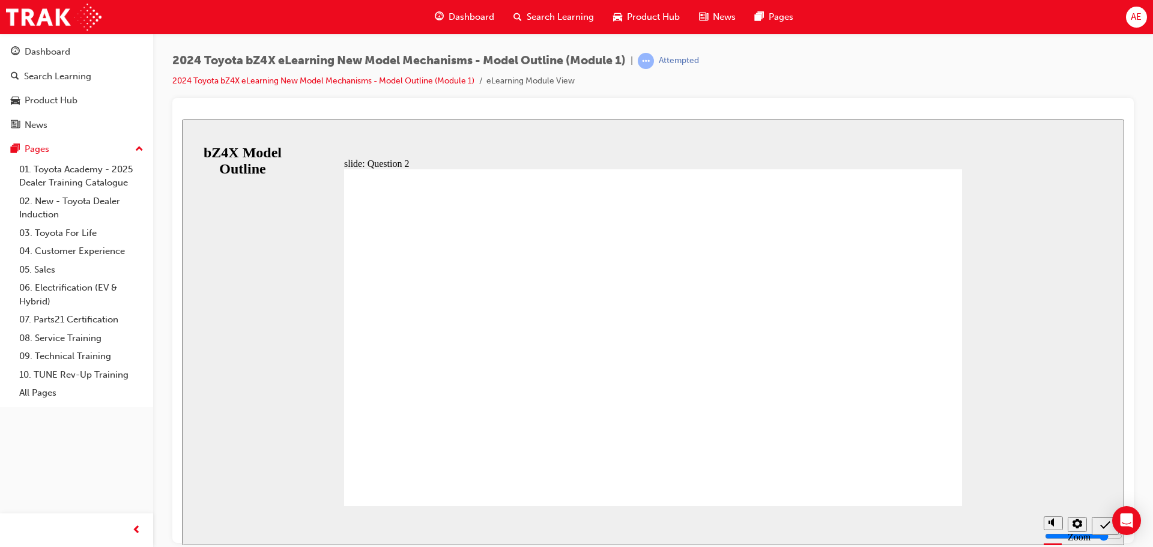
radio input "true"
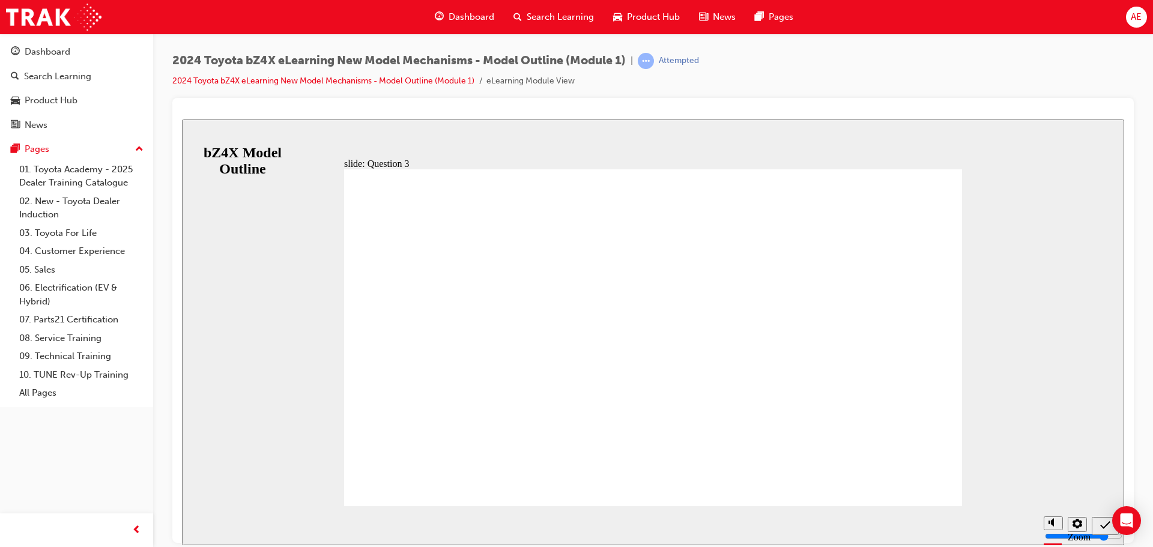
drag, startPoint x: 690, startPoint y: 402, endPoint x: 690, endPoint y: 389, distance: 13.8
radio input "true"
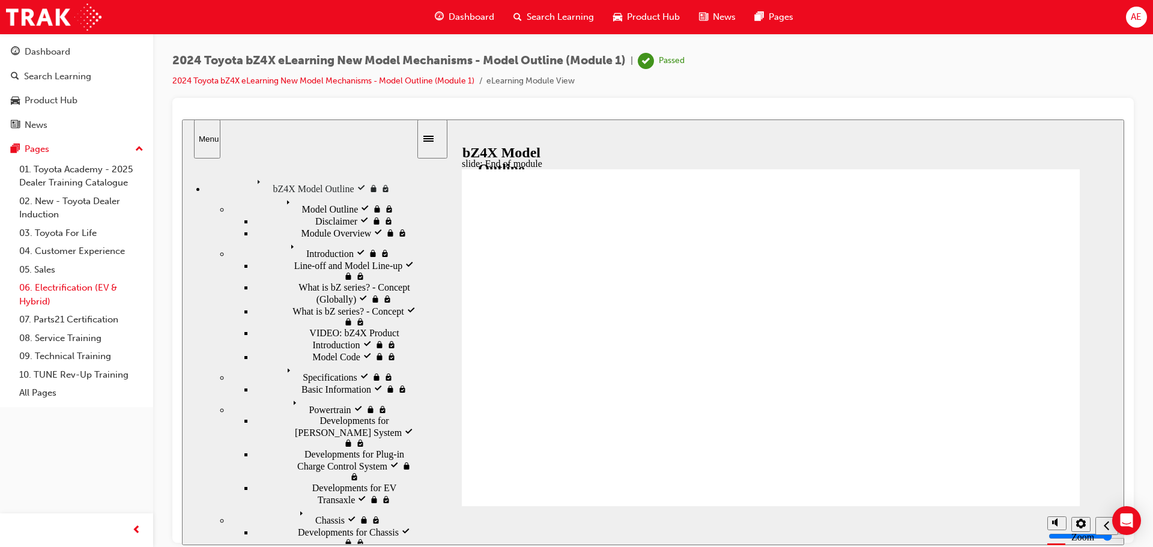
click at [43, 284] on link "06. Electrification (EV & Hybrid)" at bounding box center [81, 295] width 134 height 32
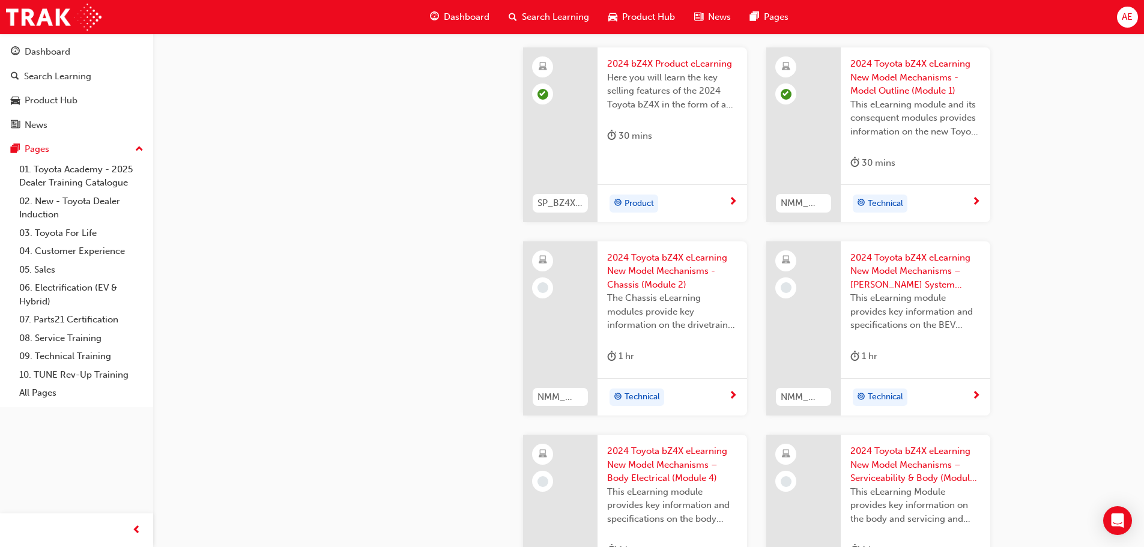
scroll to position [721, 0]
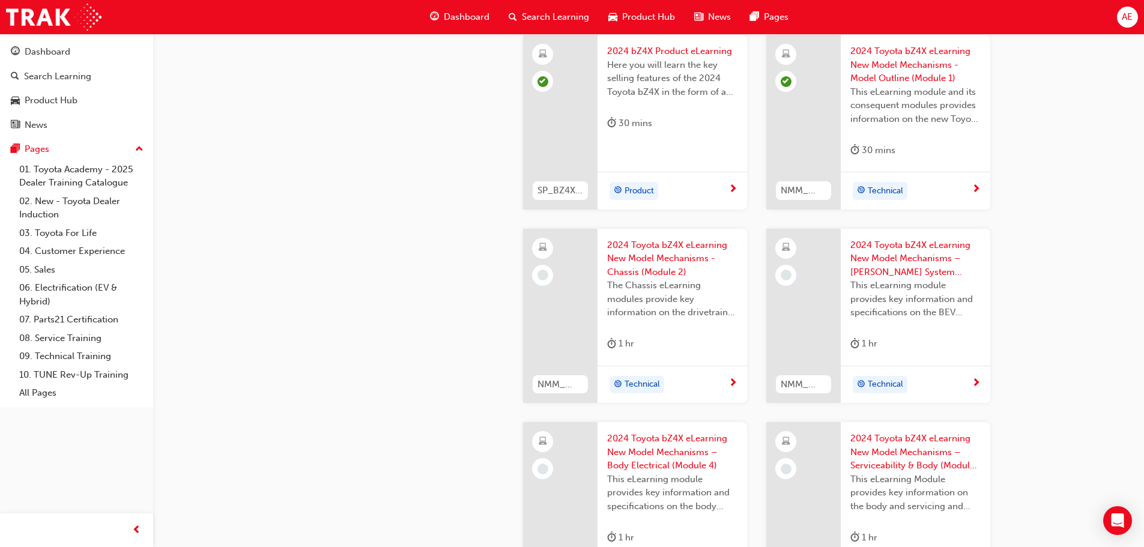
click at [647, 292] on span "The Chassis eLearning modules provide key information on the drivetrain, suspen…" at bounding box center [672, 299] width 130 height 41
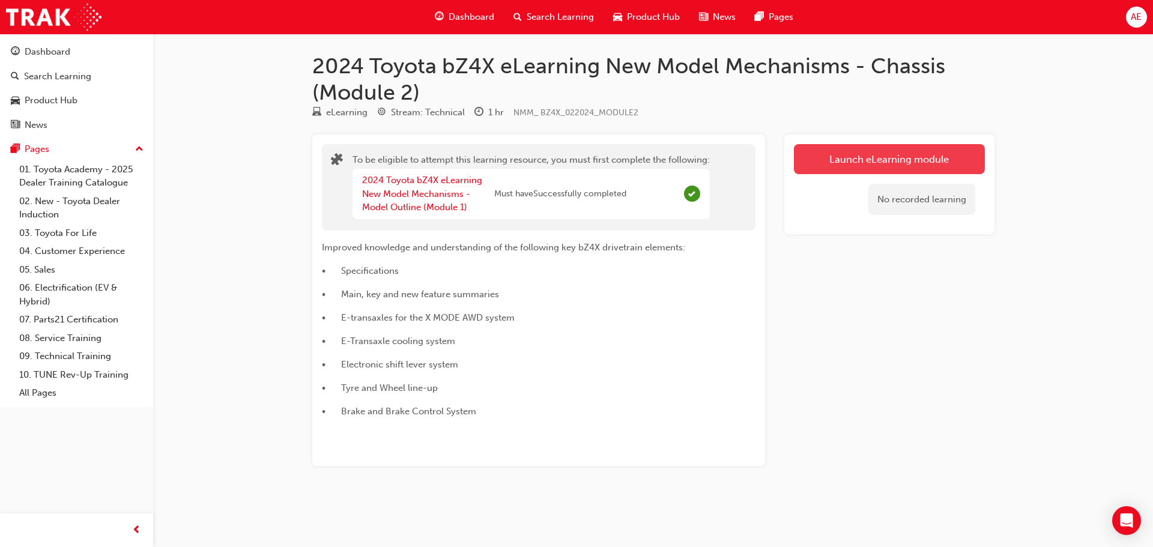
click at [873, 162] on button "Launch eLearning module" at bounding box center [889, 159] width 191 height 30
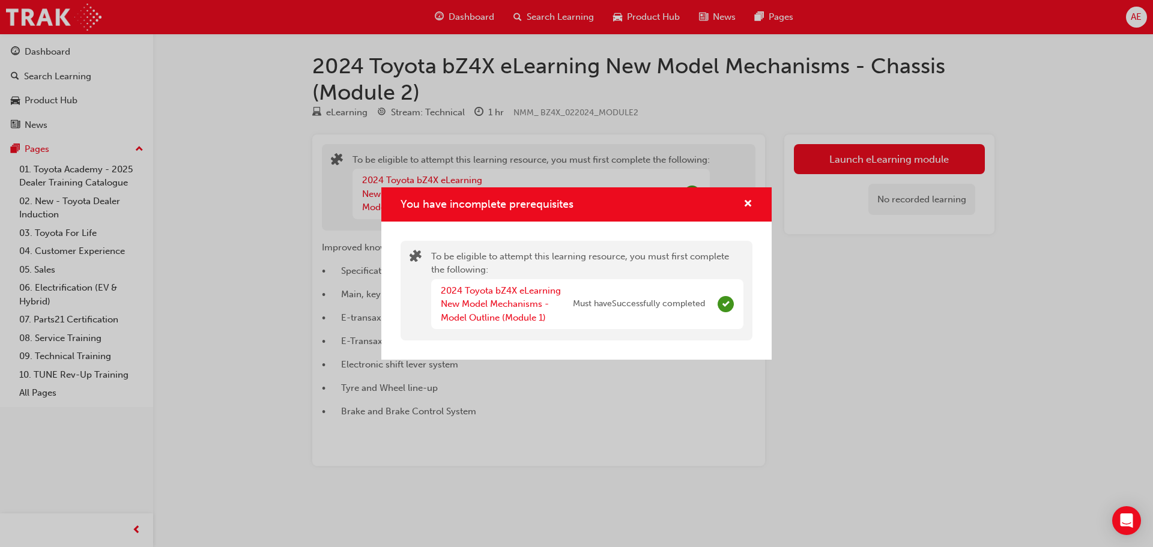
click at [664, 306] on span "Must have Successfully completed" at bounding box center [639, 304] width 132 height 14
click at [507, 306] on link "2024 Toyota bZ4X eLearning New Model Mechanisms - Model Outline (Module 1)" at bounding box center [501, 304] width 120 height 38
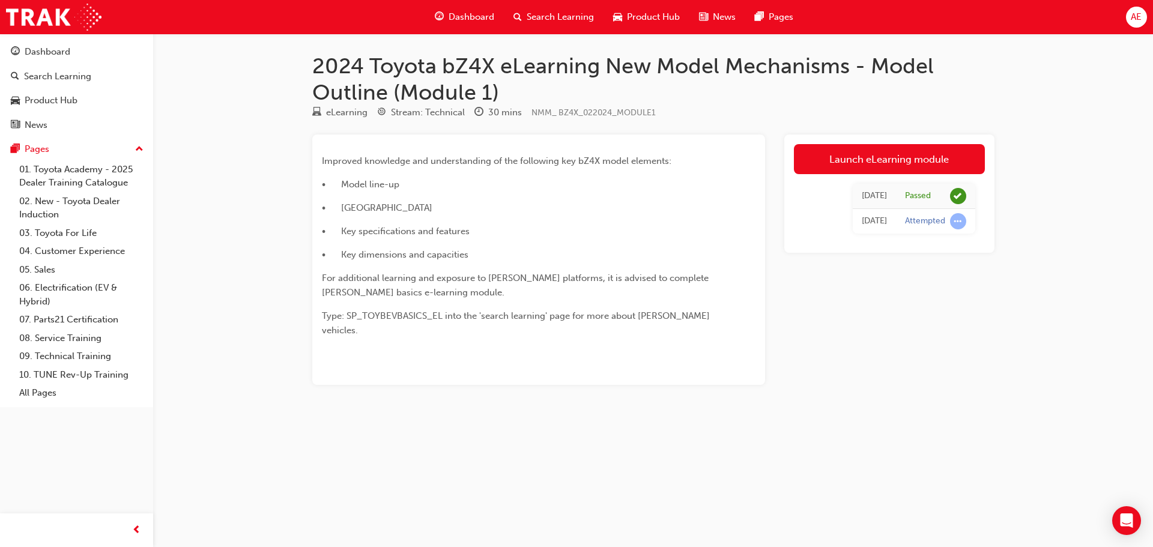
click at [886, 223] on div "[DATE]" at bounding box center [874, 221] width 25 height 14
click at [885, 197] on div "[DATE]" at bounding box center [874, 196] width 25 height 14
click at [924, 147] on link "Launch eLearning module" at bounding box center [889, 159] width 191 height 30
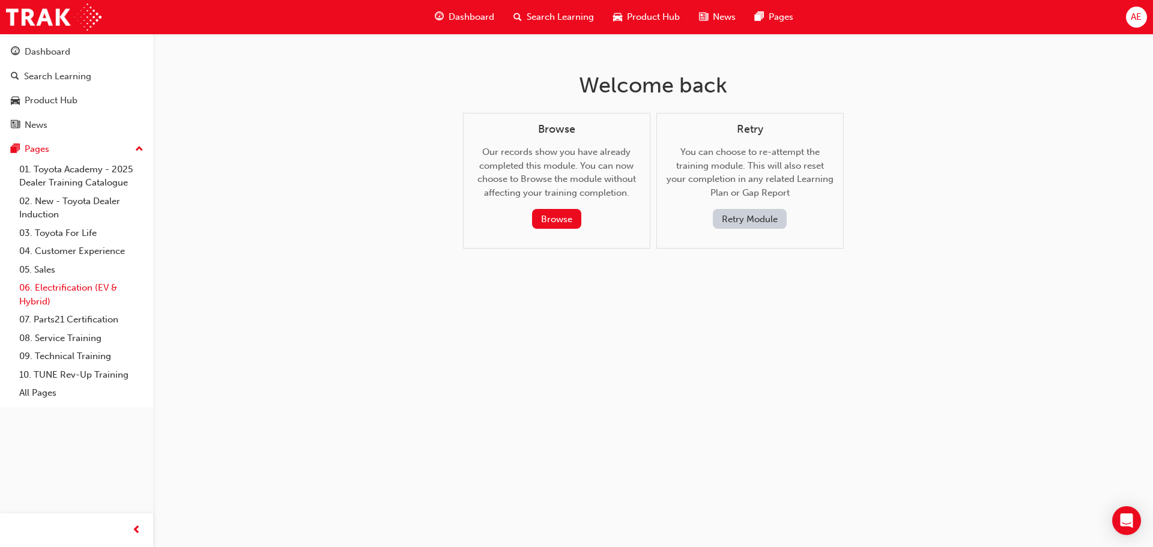
click at [56, 294] on link "06. Electrification (EV & Hybrid)" at bounding box center [81, 295] width 134 height 32
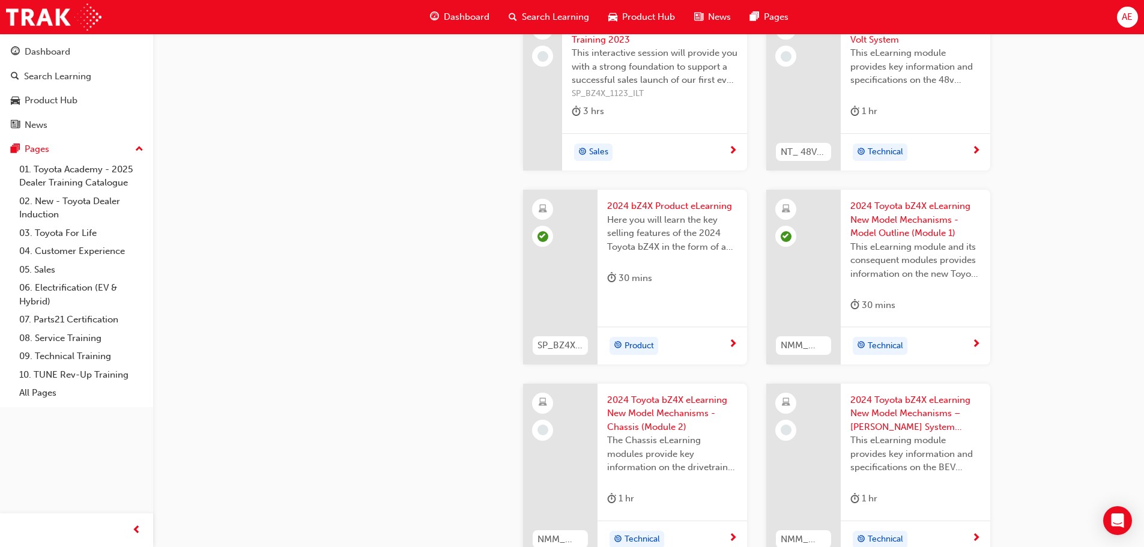
scroll to position [661, 0]
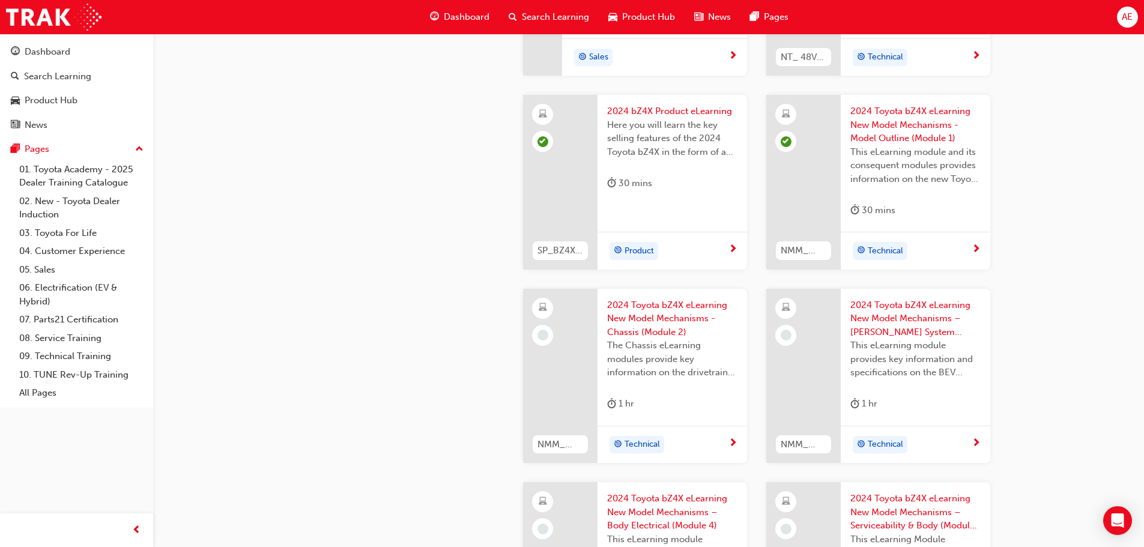
click at [617, 347] on span "The Chassis eLearning modules provide key information on the drivetrain, suspen…" at bounding box center [672, 359] width 130 height 41
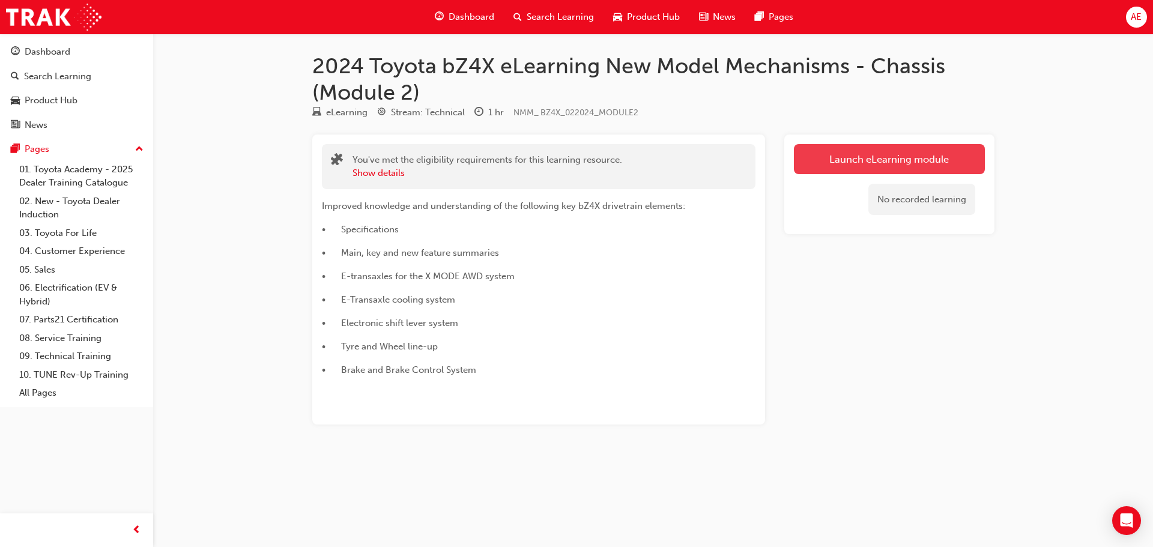
click at [906, 154] on link "Launch eLearning module" at bounding box center [889, 159] width 191 height 30
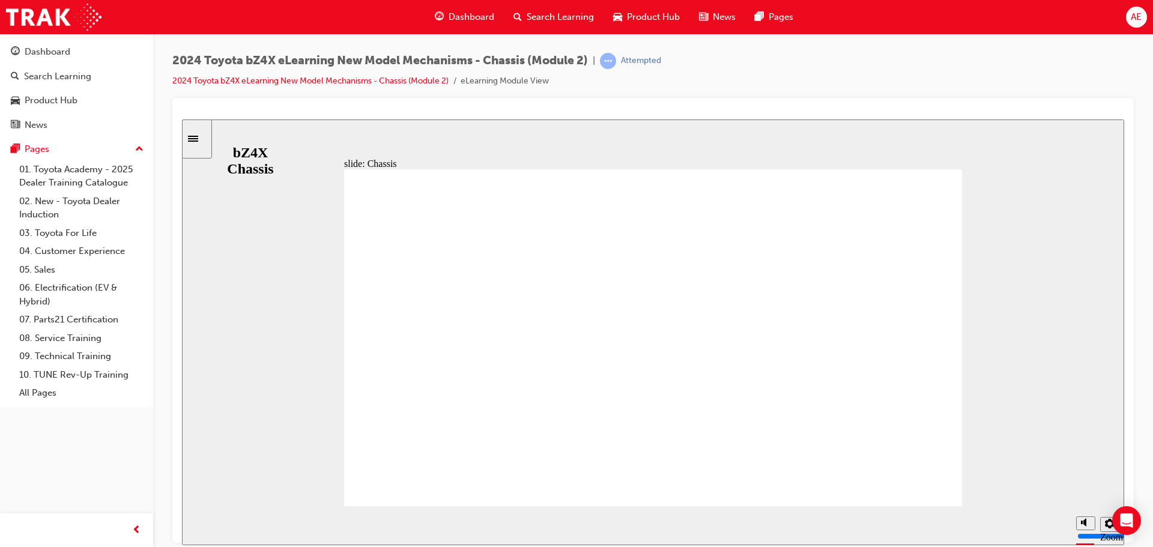
click at [247, 129] on div "slide: Disclaimer Disclaimer Group 1 Oval 1 Line 1 Welcome to the New Model Tec…" at bounding box center [653, 332] width 942 height 426
click at [197, 134] on icon "Sidebar Toggle" at bounding box center [197, 137] width 18 height 7
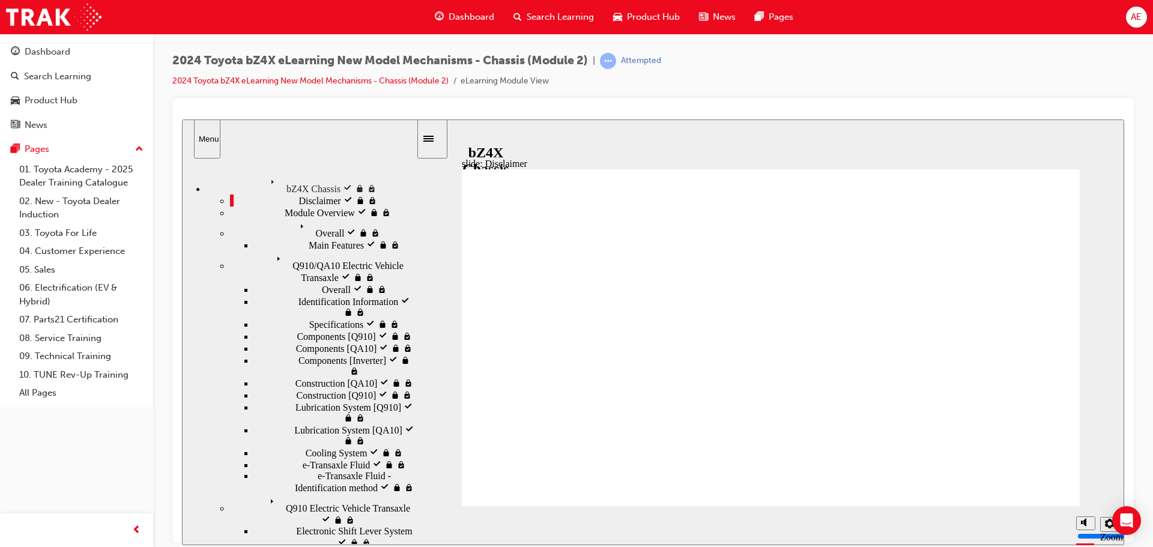
click at [615, 149] on div "slide: Disclaimer Disclaimer Group 1 Oval 1 Line 1 Welcome to the New Model Tec…" at bounding box center [653, 332] width 942 height 426
